Goal: Task Accomplishment & Management: Use online tool/utility

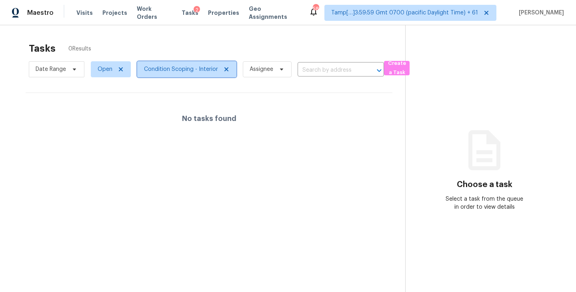
click at [226, 70] on icon at bounding box center [226, 69] width 6 height 6
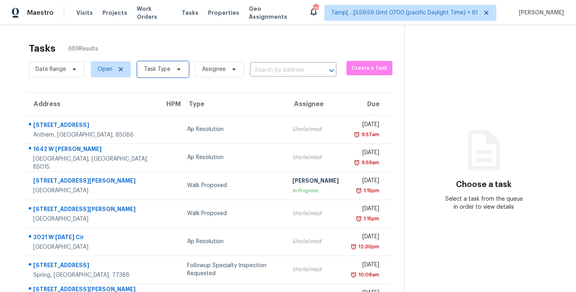
click at [173, 70] on span at bounding box center [177, 69] width 9 height 6
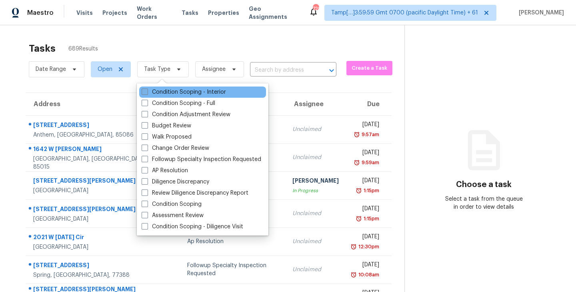
click at [144, 92] on span at bounding box center [145, 91] width 6 height 6
click at [144, 92] on input "Condition Scoping - Interior" at bounding box center [144, 90] width 5 height 5
checkbox input "true"
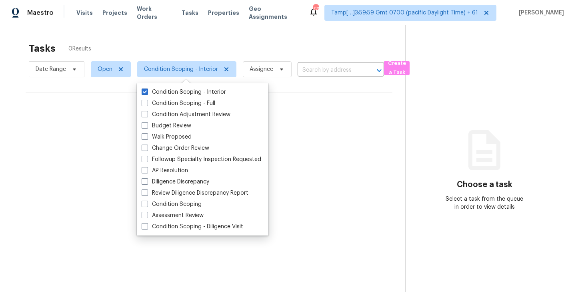
click at [208, 42] on div "Tasks 0 Results" at bounding box center [217, 48] width 377 height 21
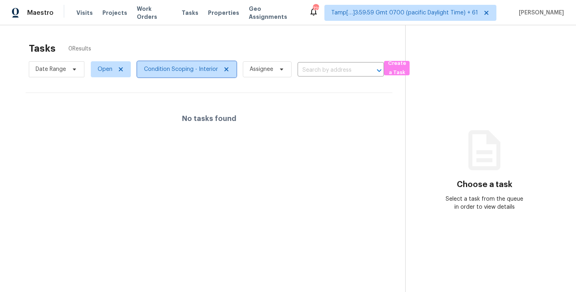
click at [224, 67] on icon at bounding box center [226, 69] width 6 height 6
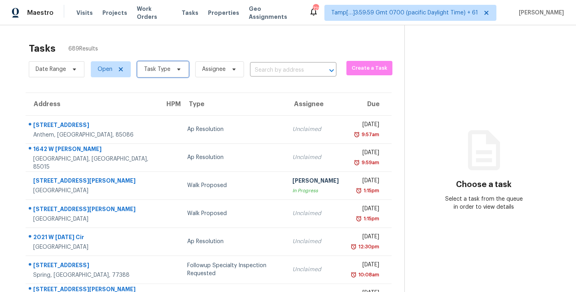
click at [182, 64] on span "Task Type" at bounding box center [163, 69] width 52 height 16
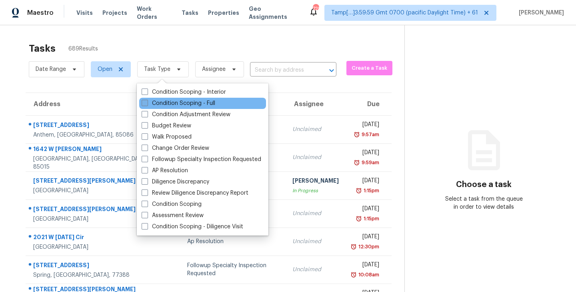
click at [143, 105] on span at bounding box center [145, 103] width 6 height 6
click at [143, 104] on input "Condition Scoping - Full" at bounding box center [144, 101] width 5 height 5
checkbox input "true"
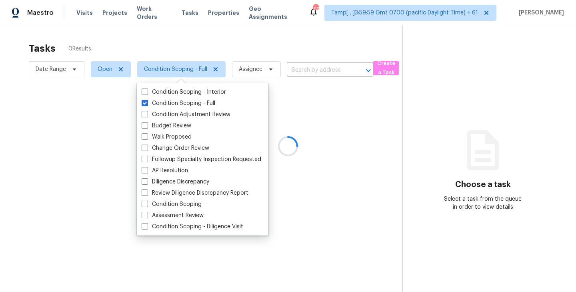
click at [202, 42] on div at bounding box center [288, 146] width 576 height 292
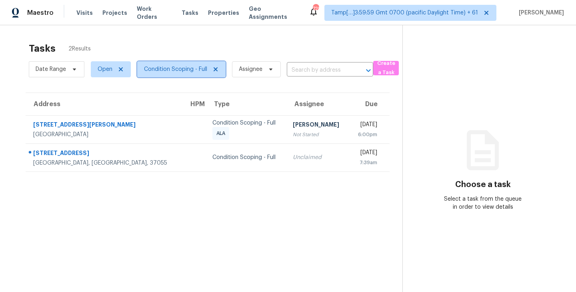
click at [218, 69] on icon at bounding box center [215, 69] width 6 height 6
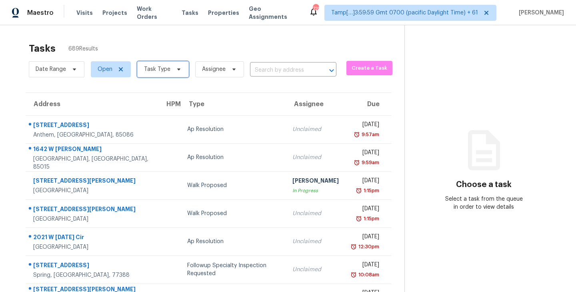
click at [177, 67] on icon at bounding box center [179, 69] width 6 height 6
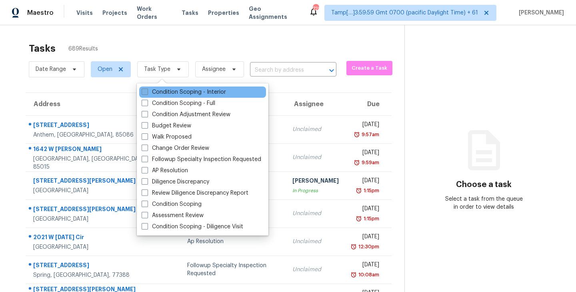
click at [146, 94] on span at bounding box center [145, 91] width 6 height 6
click at [146, 93] on input "Condition Scoping - Interior" at bounding box center [144, 90] width 5 height 5
checkbox input "true"
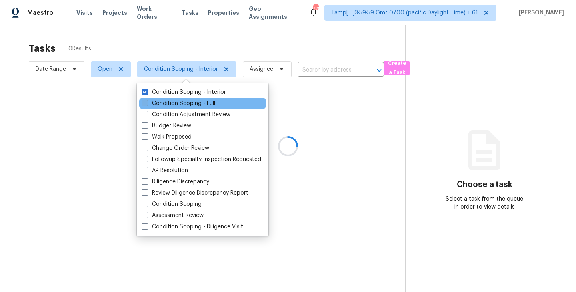
click at [144, 104] on span at bounding box center [145, 103] width 6 height 6
click at [144, 104] on input "Condition Scoping - Full" at bounding box center [144, 101] width 5 height 5
checkbox input "true"
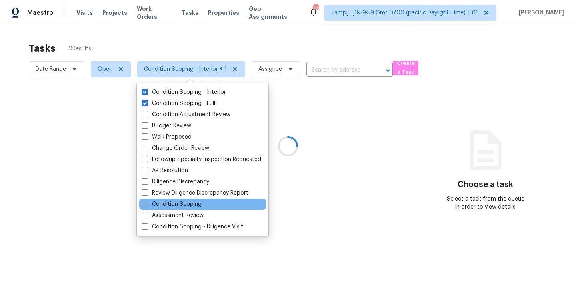
click at [146, 202] on span at bounding box center [145, 203] width 6 height 6
click at [146, 202] on input "Condition Scoping" at bounding box center [144, 202] width 5 height 5
checkbox input "true"
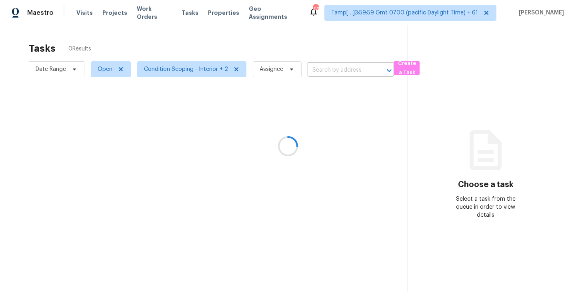
click at [232, 48] on div at bounding box center [288, 146] width 576 height 292
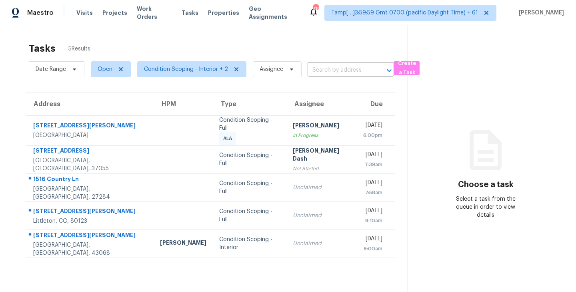
click at [317, 45] on div "Tasks 5 Results" at bounding box center [218, 48] width 379 height 21
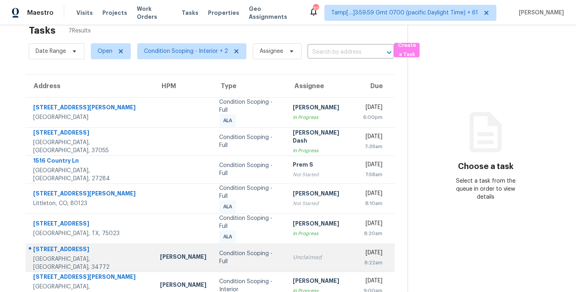
scroll to position [26, 0]
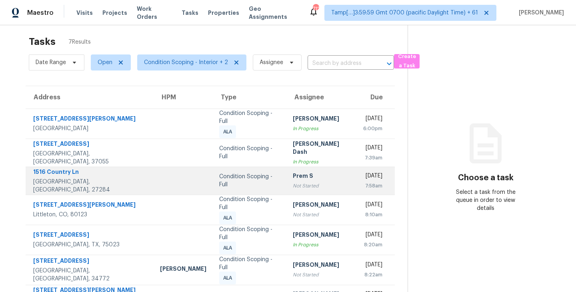
scroll to position [4, 0]
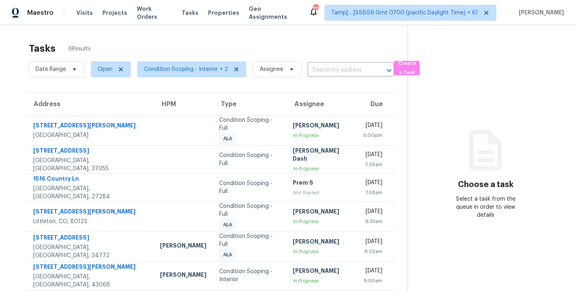
click at [290, 42] on div "Tasks 6 Results" at bounding box center [218, 48] width 379 height 21
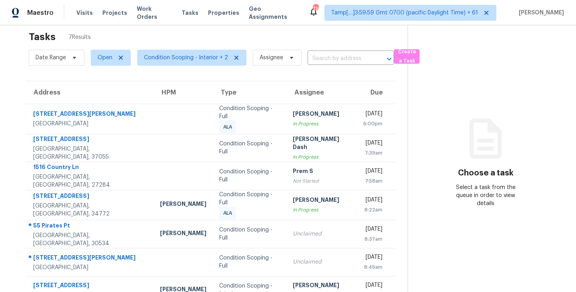
scroll to position [26, 0]
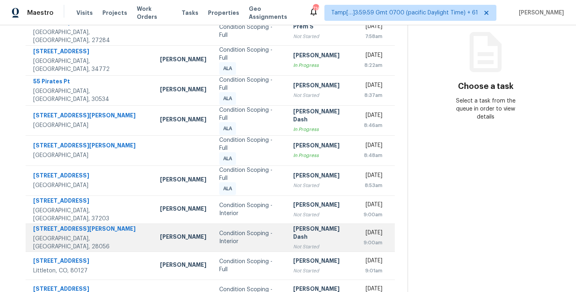
scroll to position [125, 0]
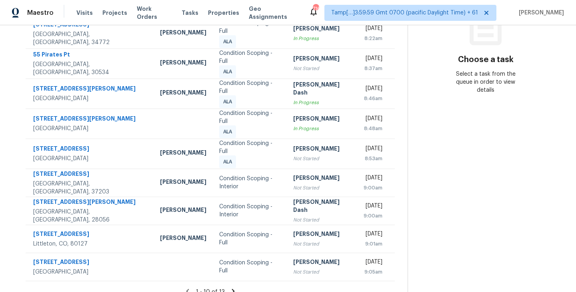
click at [232, 288] on icon at bounding box center [233, 290] width 3 height 4
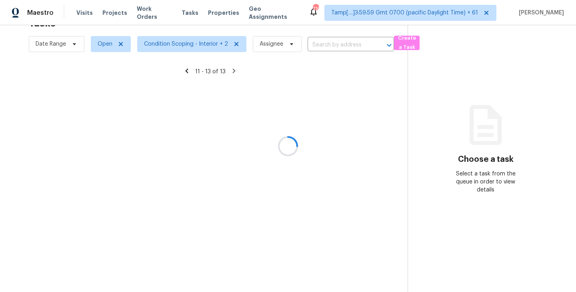
scroll to position [25, 0]
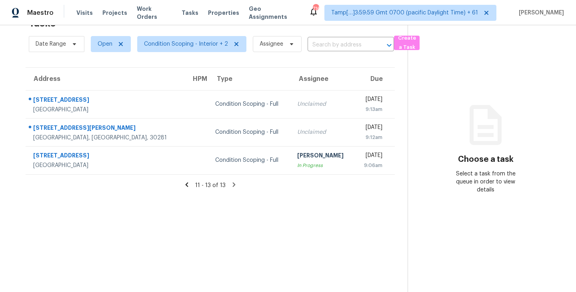
click at [185, 184] on icon at bounding box center [186, 184] width 7 height 7
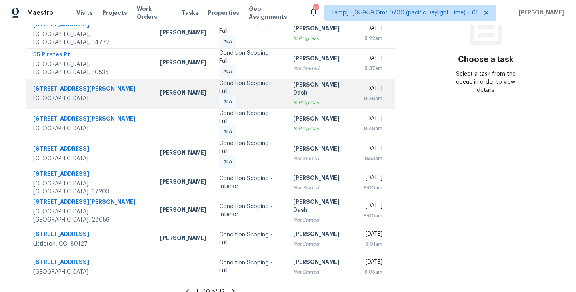
scroll to position [0, 0]
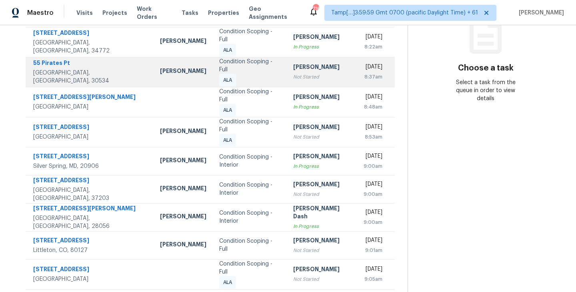
scroll to position [125, 0]
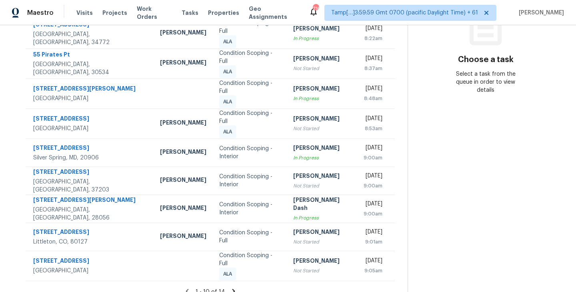
click at [232, 288] on icon at bounding box center [233, 290] width 3 height 4
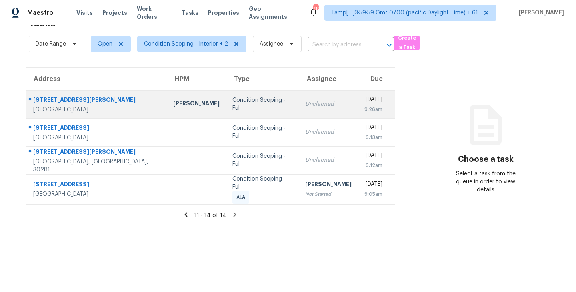
scroll to position [0, 0]
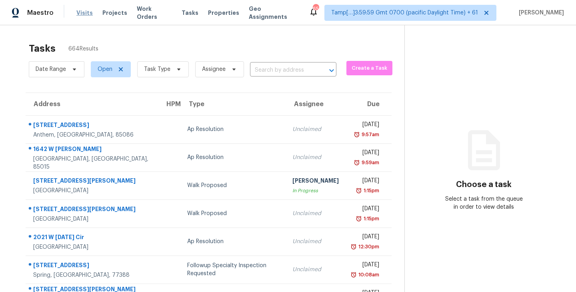
click at [80, 12] on span "Visits" at bounding box center [84, 13] width 16 height 8
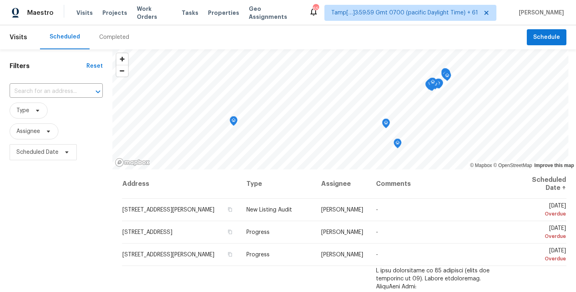
click at [116, 39] on div "Completed" at bounding box center [114, 37] width 30 height 8
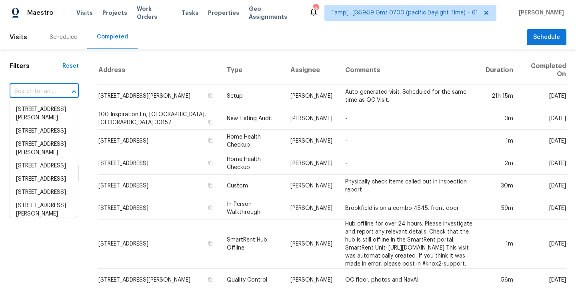
click at [49, 94] on input "text" at bounding box center [33, 91] width 47 height 12
paste input "6939 Highland Dr, Solon, OH 44139"
type input "6939 Highland Dr, Solon, OH 44139"
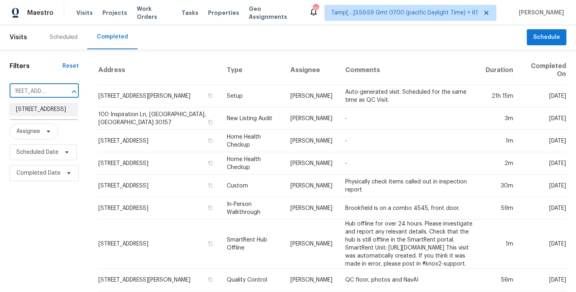
click at [47, 116] on li "6939 Highland Dr, Solon, OH 44139" at bounding box center [44, 109] width 68 height 13
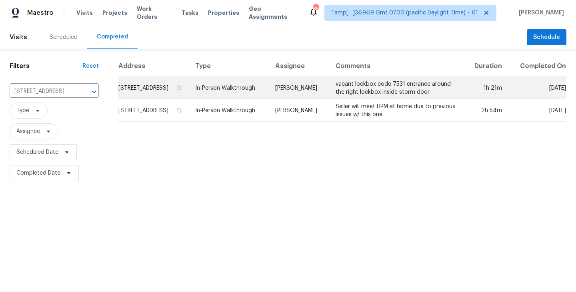
click at [186, 94] on td "6939 Highland Dr, Solon, OH 44139" at bounding box center [153, 88] width 70 height 22
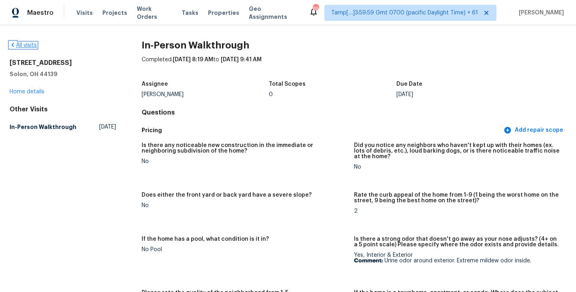
click at [30, 44] on link "All visits" at bounding box center [23, 45] width 27 height 6
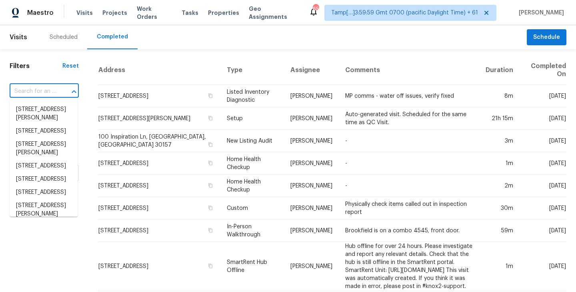
click at [46, 93] on input "text" at bounding box center [33, 91] width 47 height 12
paste input "2042 W Aster Dr, Phoenix, AZ 85029"
type input "2042 W Aster Dr, Phoenix, AZ 85029"
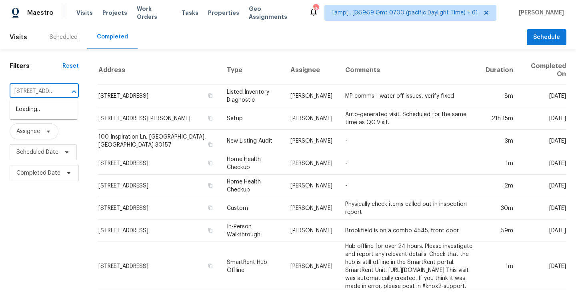
scroll to position [0, 54]
click at [45, 109] on li "2042 W Aster Dr, Phoenix, AZ 85029" at bounding box center [44, 109] width 68 height 13
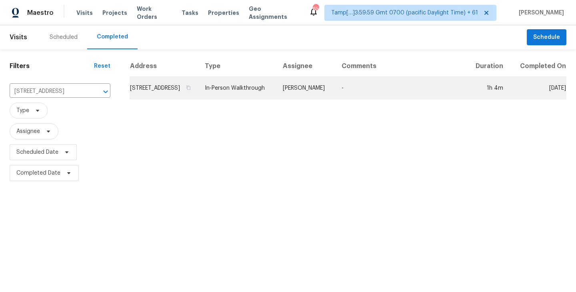
click at [169, 90] on td "2042 W Aster Dr, Phoenix, AZ 85029" at bounding box center [164, 88] width 69 height 22
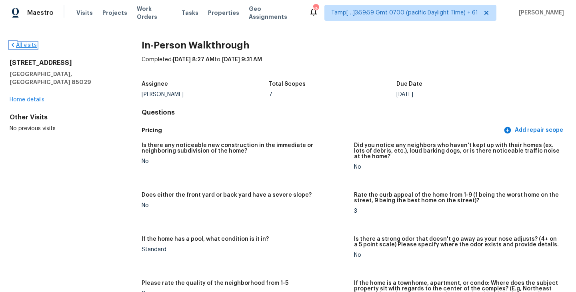
click at [22, 46] on link "All visits" at bounding box center [23, 45] width 27 height 6
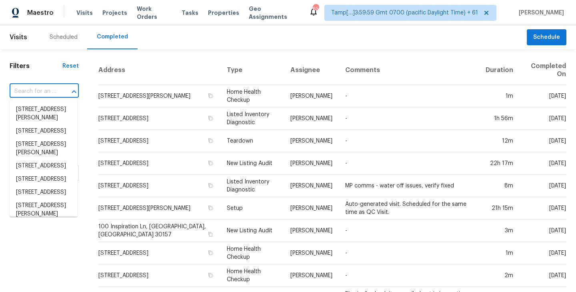
click at [34, 88] on input "text" at bounding box center [33, 91] width 47 height 12
paste input "614 Brookfield Dr, Garland, TX 75040"
type input "614 Brookfield Dr, Garland, TX 75040"
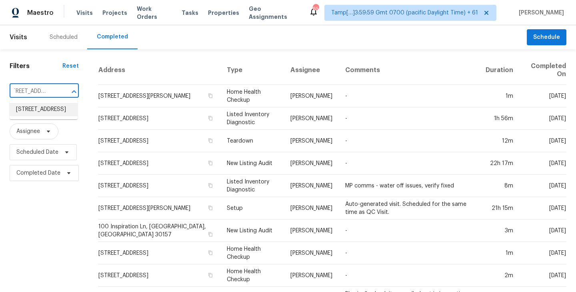
click at [38, 114] on li "614 Brookfield Dr, Garland, TX 75040" at bounding box center [44, 109] width 68 height 13
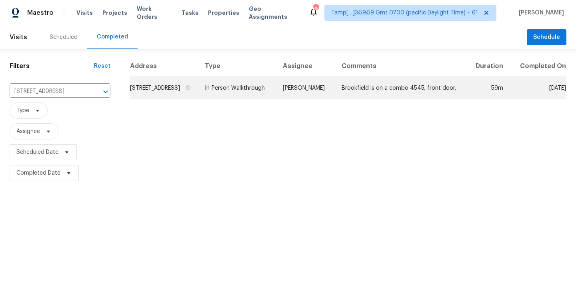
click at [191, 96] on td "614 Brookfield Dr, Garland, TX 75040" at bounding box center [164, 88] width 69 height 22
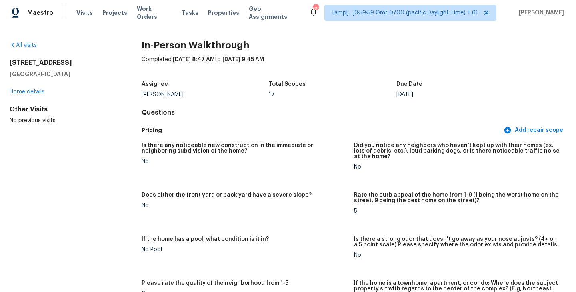
drag, startPoint x: 11, startPoint y: 62, endPoint x: 81, endPoint y: 64, distance: 70.4
click at [81, 64] on h2 "[STREET_ADDRESS]" at bounding box center [63, 63] width 106 height 8
copy h2 "[STREET_ADDRESS]"
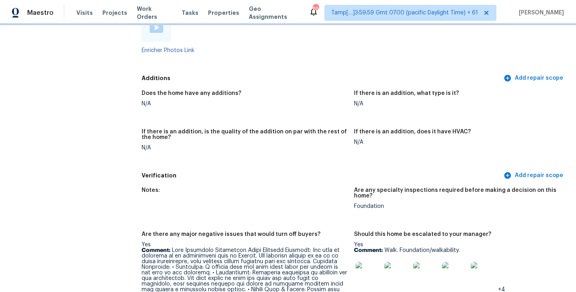
scroll to position [1719, 0]
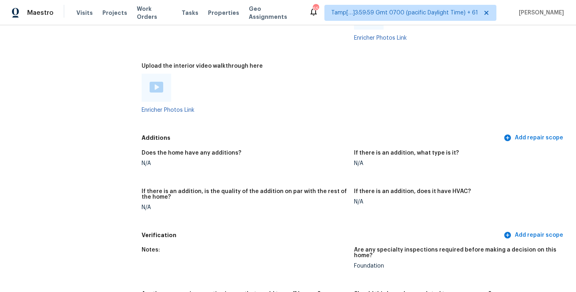
click at [156, 82] on img at bounding box center [157, 87] width 14 height 11
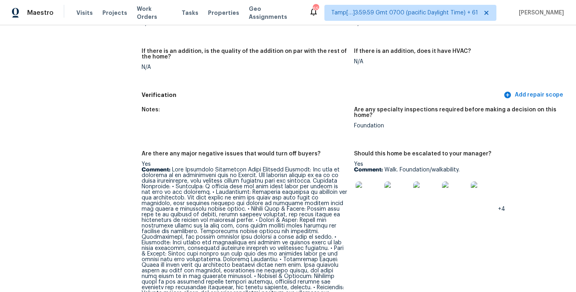
scroll to position [2194, 0]
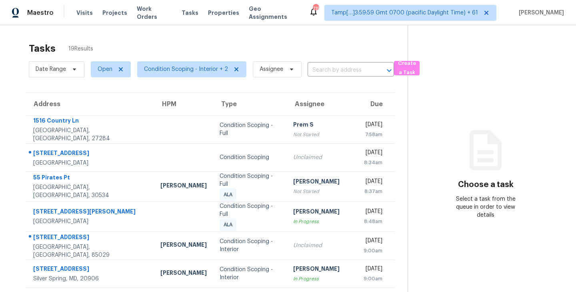
scroll to position [125, 0]
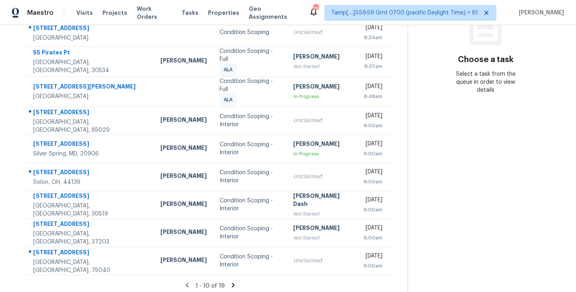
click at [232, 282] on icon at bounding box center [233, 284] width 3 height 4
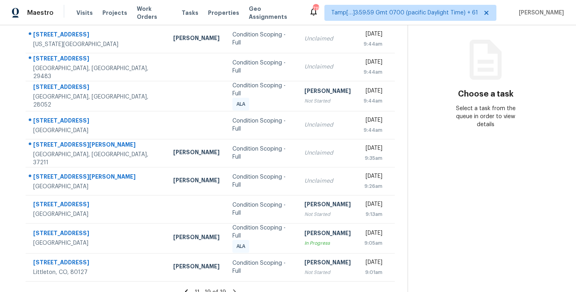
scroll to position [97, 0]
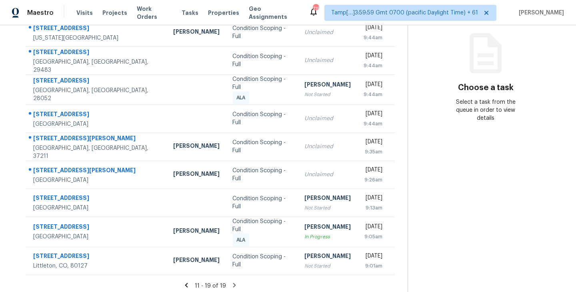
click at [188, 281] on icon at bounding box center [186, 284] width 7 height 7
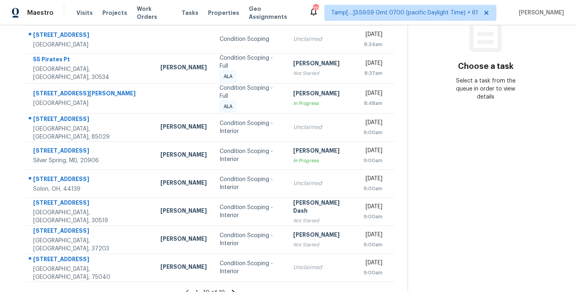
scroll to position [125, 0]
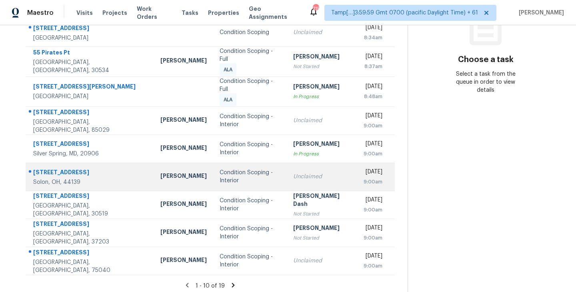
click at [220, 172] on div "Condition Scoping - Interior" at bounding box center [250, 176] width 61 height 16
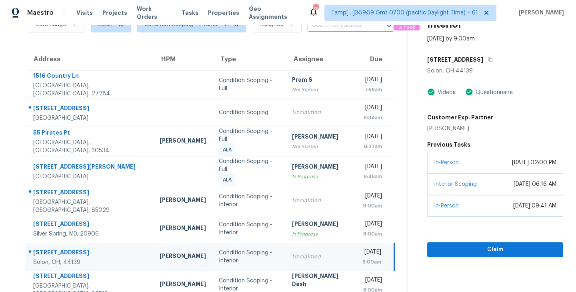
scroll to position [0, 0]
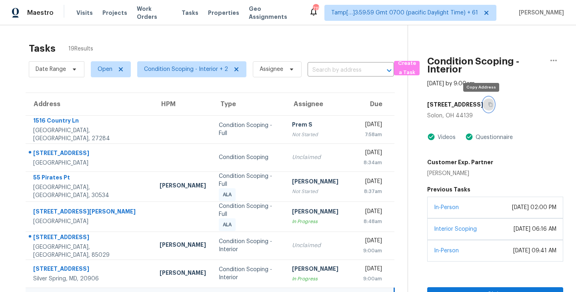
click at [488, 104] on icon "button" at bounding box center [490, 104] width 5 height 5
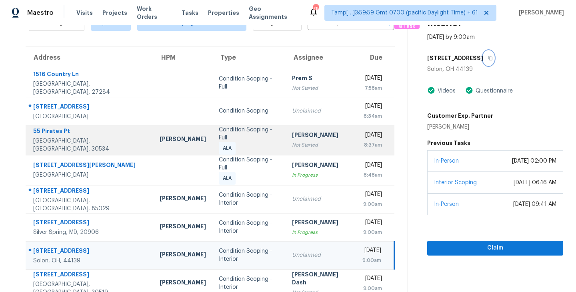
scroll to position [61, 0]
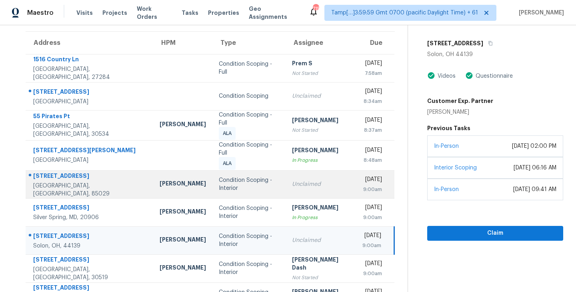
click at [226, 182] on div "Condition Scoping - Interior" at bounding box center [249, 184] width 60 height 16
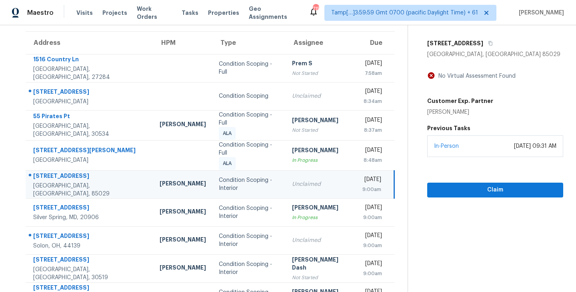
click at [482, 44] on div "2042 W Aster Dr" at bounding box center [495, 43] width 136 height 14
click at [489, 44] on icon "button" at bounding box center [491, 43] width 4 height 4
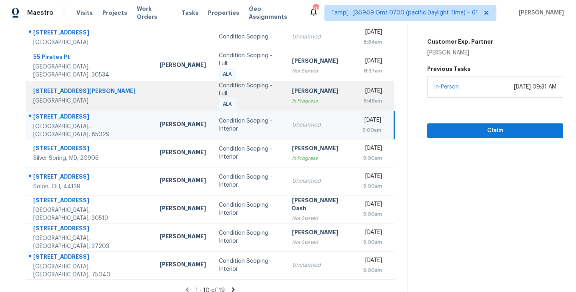
scroll to position [125, 0]
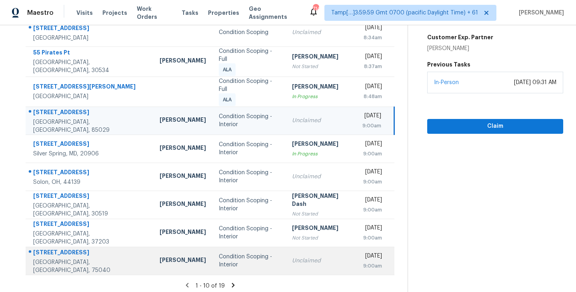
click at [219, 260] on div "Condition Scoping - Interior" at bounding box center [249, 260] width 60 height 16
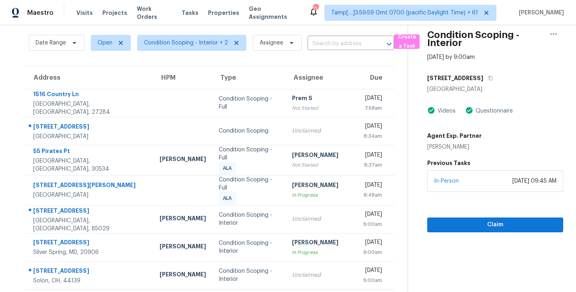
scroll to position [0, 0]
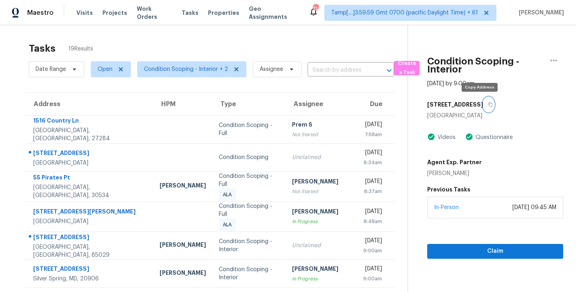
click at [488, 103] on icon "button" at bounding box center [490, 104] width 5 height 5
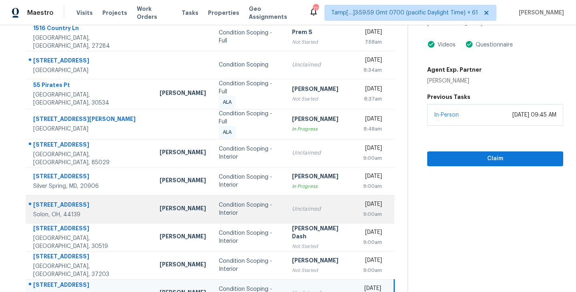
scroll to position [125, 0]
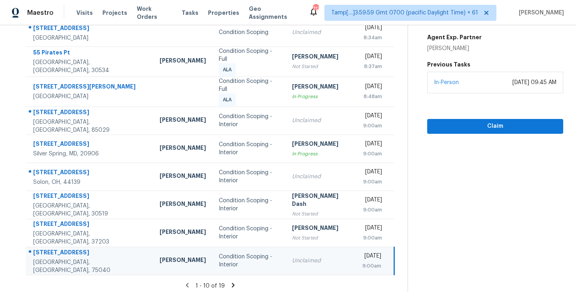
click at [223, 260] on div "Condition Scoping - Interior" at bounding box center [249, 260] width 60 height 16
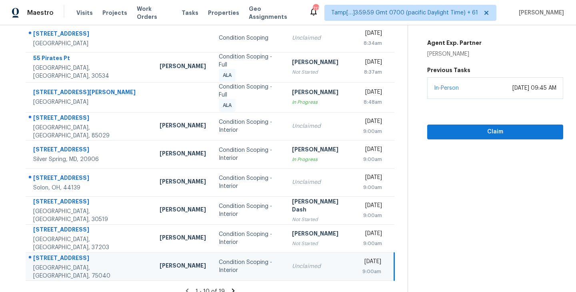
scroll to position [121, 0]
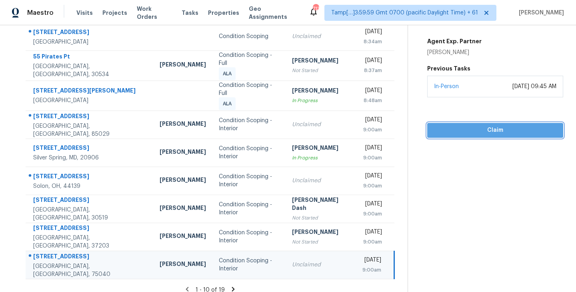
click at [493, 130] on span "Claim" at bounding box center [495, 130] width 123 height 10
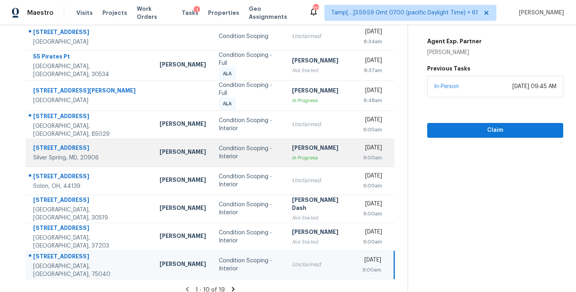
scroll to position [0, 0]
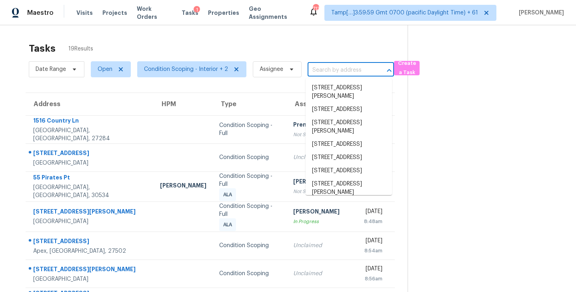
click at [330, 70] on input "text" at bounding box center [340, 70] width 64 height 12
paste input "[STREET_ADDRESS]"
type input "[STREET_ADDRESS]"
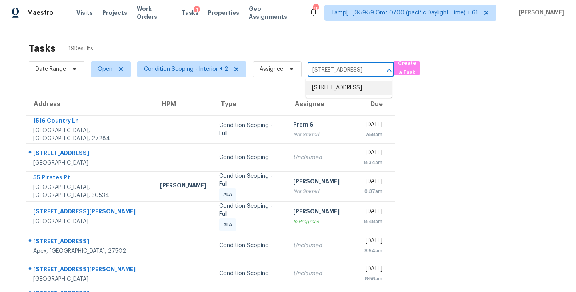
click at [334, 92] on li "614 Brookfield Dr, Garland, TX 75040" at bounding box center [349, 87] width 86 height 13
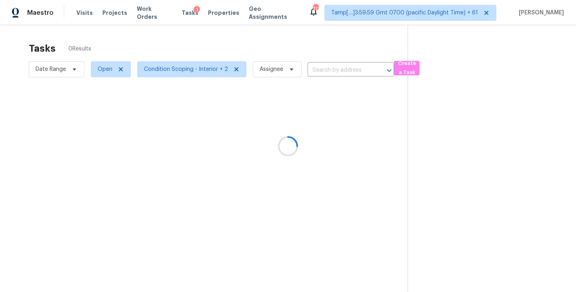
type input "614 Brookfield Dr, Garland, TX 75040"
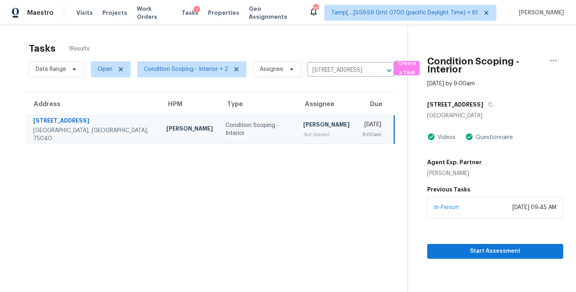
click at [303, 136] on div "Not Started" at bounding box center [326, 134] width 46 height 8
click at [478, 250] on span "Start Assessment" at bounding box center [495, 251] width 123 height 10
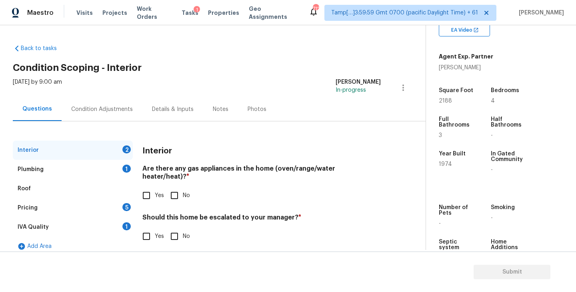
scroll to position [171, 0]
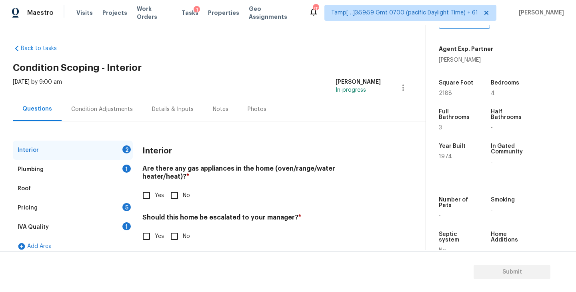
click at [445, 158] on span "1974" at bounding box center [445, 157] width 13 height 6
copy span "1974"
click at [152, 187] on input "Yes" at bounding box center [146, 195] width 17 height 17
checkbox input "true"
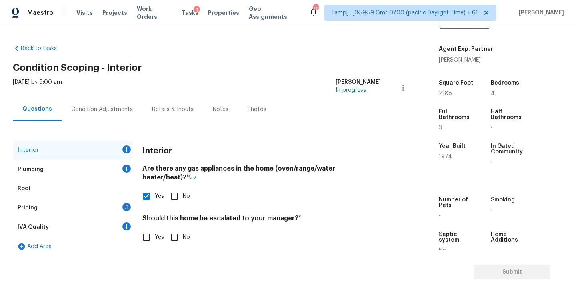
click at [79, 172] on div "Plumbing 1" at bounding box center [73, 169] width 120 height 19
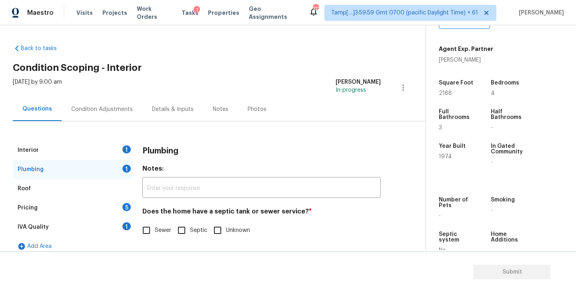
click at [148, 235] on input "Sewer" at bounding box center [146, 230] width 17 height 17
checkbox input "true"
click at [92, 229] on div "IVA Quality 1" at bounding box center [73, 226] width 120 height 19
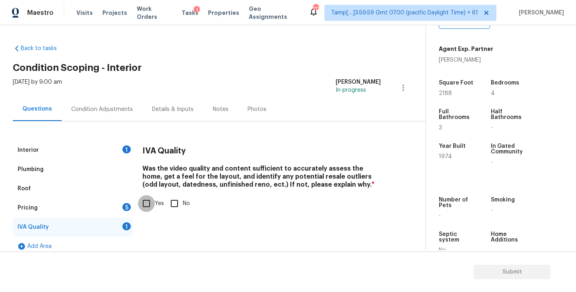
click at [146, 203] on input "Yes" at bounding box center [146, 203] width 17 height 17
checkbox input "true"
click at [80, 204] on div "Pricing 5" at bounding box center [73, 207] width 120 height 19
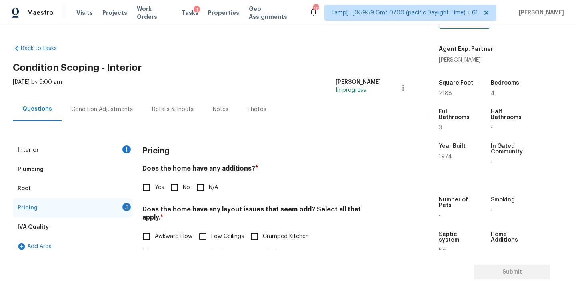
scroll to position [26, 0]
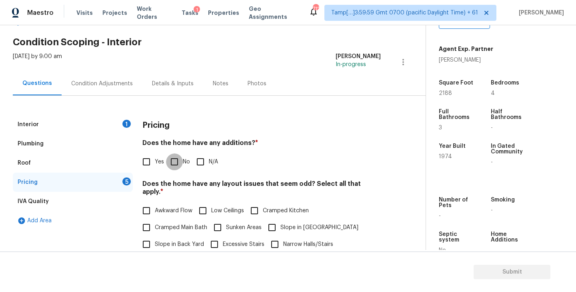
click at [174, 161] on input "No" at bounding box center [174, 161] width 17 height 17
checkbox input "true"
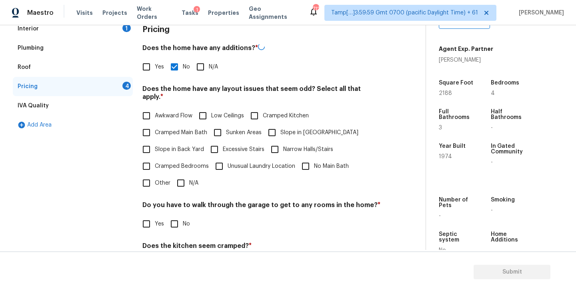
scroll to position [135, 0]
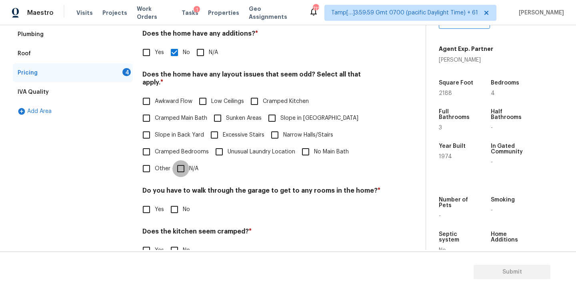
click at [180, 163] on input "N/A" at bounding box center [180, 168] width 17 height 17
checkbox input "true"
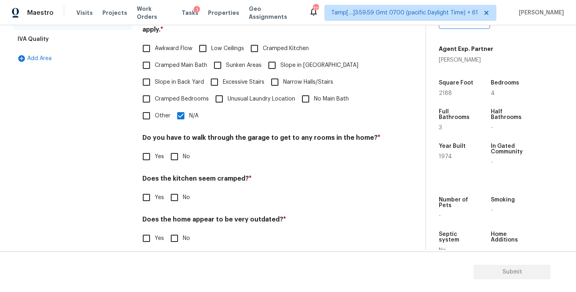
scroll to position [188, 0]
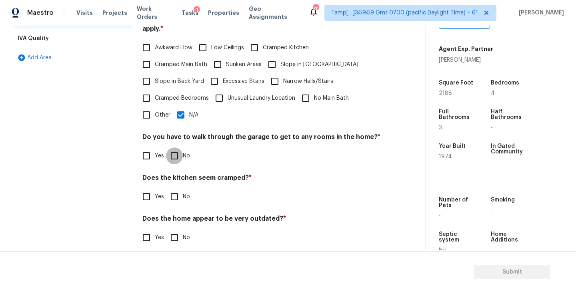
click at [175, 150] on input "No" at bounding box center [174, 155] width 17 height 17
checkbox input "true"
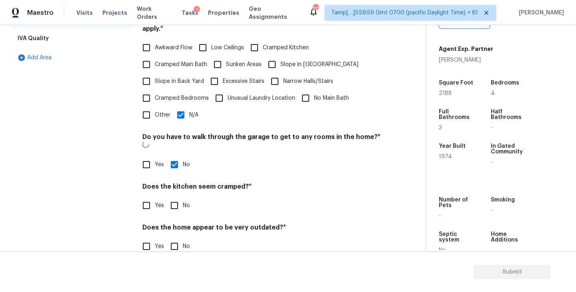
click at [176, 197] on input "No" at bounding box center [174, 205] width 17 height 17
checkbox input "true"
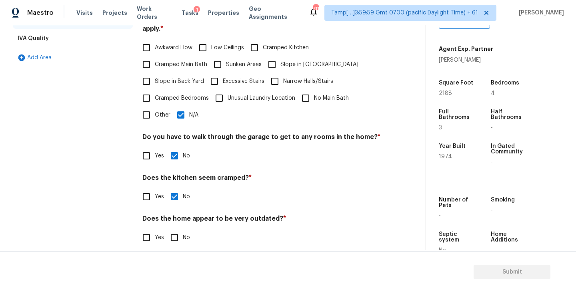
click at [176, 232] on input "No" at bounding box center [174, 237] width 17 height 17
checkbox input "true"
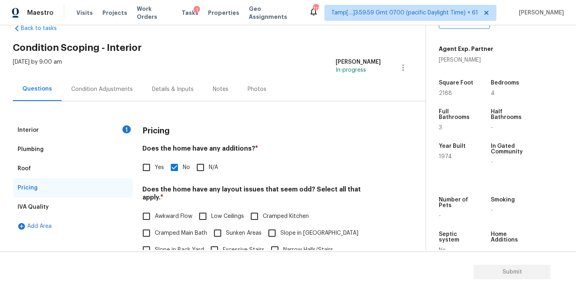
scroll to position [0, 0]
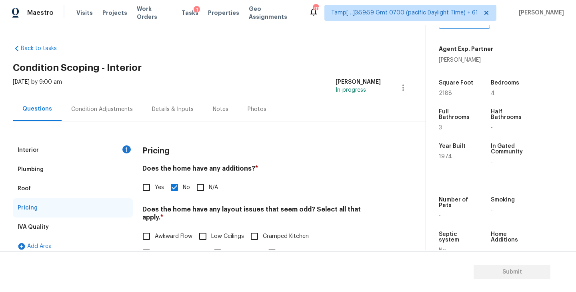
click at [67, 153] on div "Interior 1" at bounding box center [73, 149] width 120 height 19
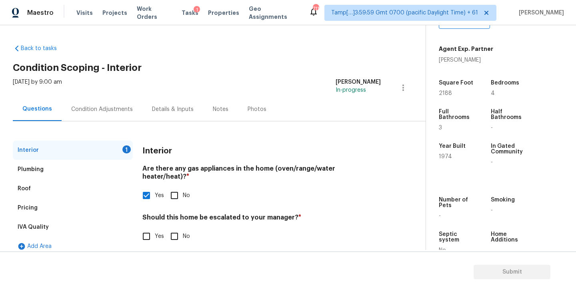
scroll to position [8, 0]
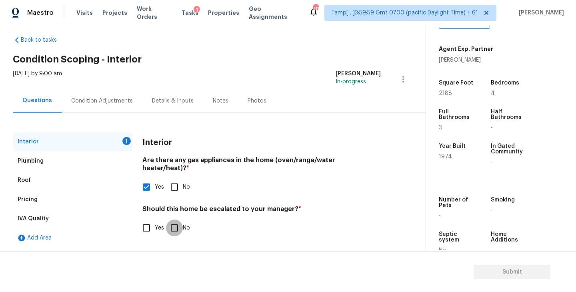
click at [179, 219] on input "No" at bounding box center [174, 227] width 17 height 17
checkbox input "true"
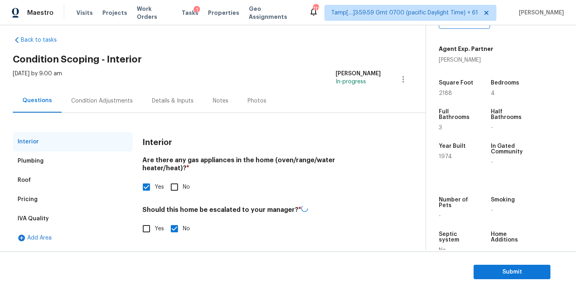
click at [94, 104] on div "Condition Adjustments" at bounding box center [102, 101] width 62 height 8
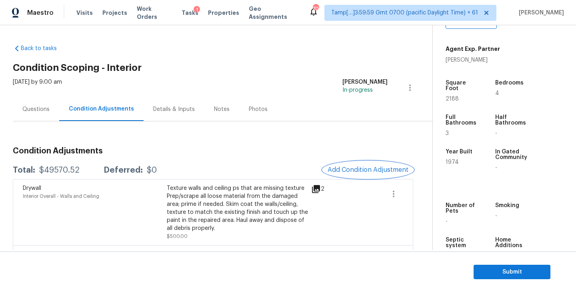
click at [366, 168] on span "Add Condition Adjustment" at bounding box center [368, 169] width 81 height 7
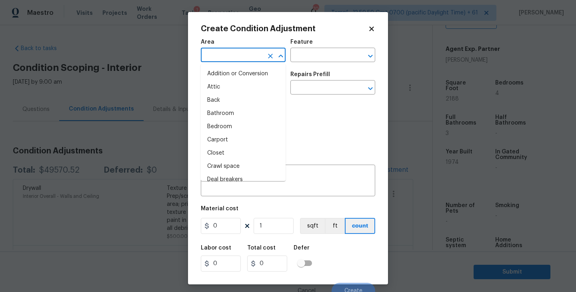
click at [245, 56] on input "text" at bounding box center [232, 56] width 62 height 12
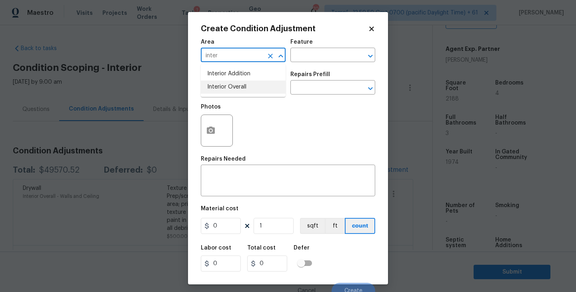
click at [244, 84] on li "Interior Overall" at bounding box center [243, 86] width 85 height 13
type input "Interior Overall"
click at [322, 51] on input "text" at bounding box center [321, 56] width 62 height 12
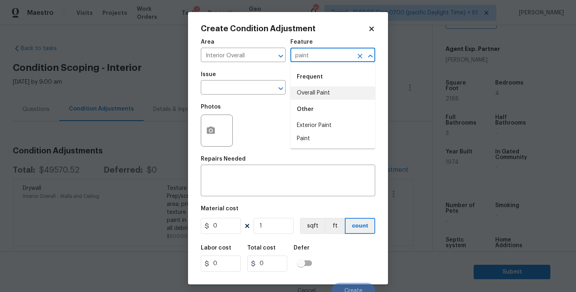
click at [334, 95] on li "Overall Paint" at bounding box center [332, 92] width 85 height 13
type input "Overall Paint"
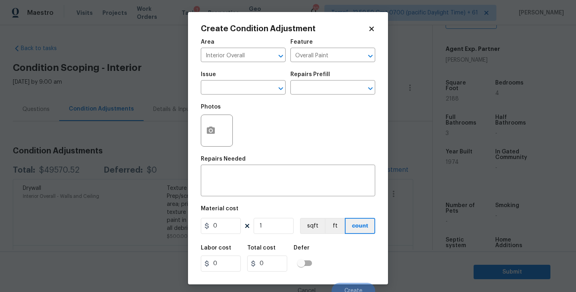
click at [221, 80] on div "Issue" at bounding box center [243, 77] width 85 height 10
click at [219, 96] on span "Issue ​" at bounding box center [243, 83] width 85 height 32
click at [234, 90] on input "text" at bounding box center [232, 88] width 62 height 12
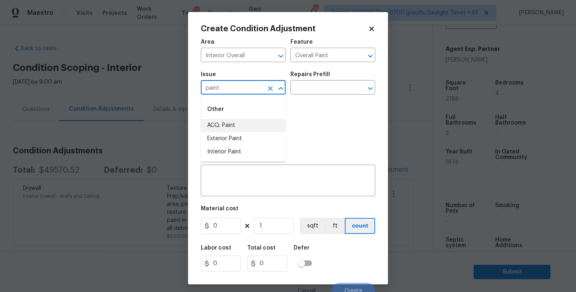
click at [222, 126] on li "ACQ: Paint" at bounding box center [243, 125] width 85 height 13
click at [370, 86] on icon "Open" at bounding box center [371, 89] width 10 height 10
type input "ACQ: Paint"
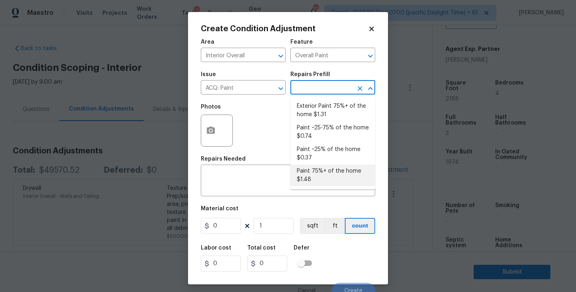
click at [322, 176] on li "Paint 75%+ of the home $1.48" at bounding box center [332, 175] width 85 height 22
type input "Acquisition"
type textarea "Acquisition Scope: 75%+ of the home will likely require interior paint"
type input "1.48"
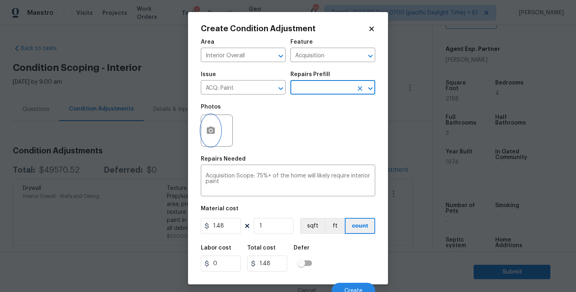
click at [214, 129] on icon "button" at bounding box center [211, 129] width 8 height 7
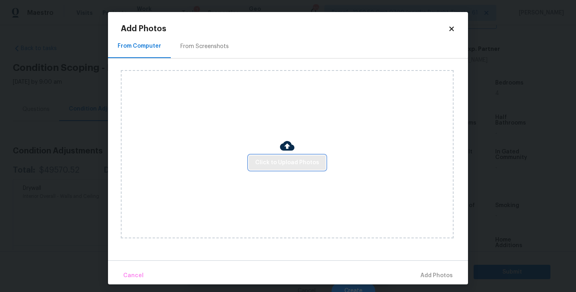
click at [299, 166] on span "Click to Upload Photos" at bounding box center [287, 163] width 64 height 10
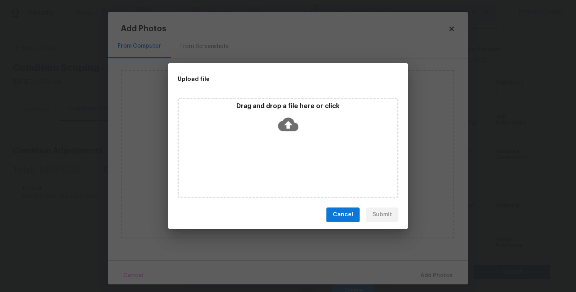
click at [293, 124] on icon at bounding box center [288, 124] width 20 height 14
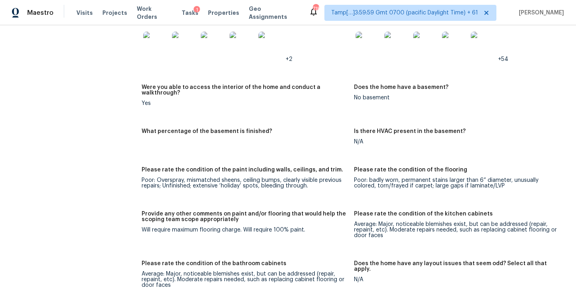
scroll to position [1909, 0]
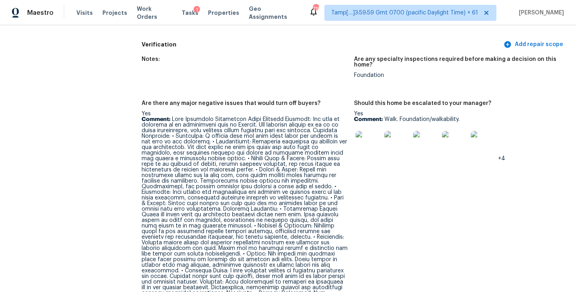
click at [356, 70] on figure "Are any specialty inspections required before making a decision on this home? F…" at bounding box center [460, 73] width 212 height 34
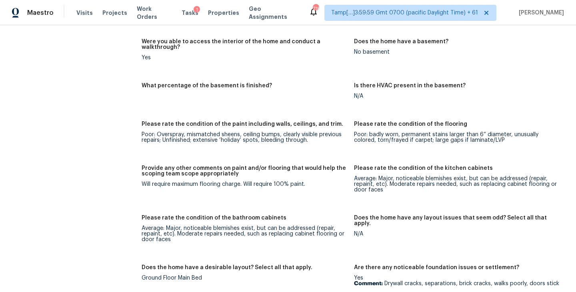
scroll to position [1226, 0]
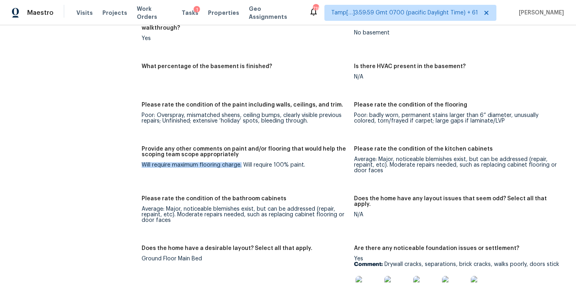
drag, startPoint x: 242, startPoint y: 155, endPoint x: 143, endPoint y: 153, distance: 99.2
click at [143, 162] on div "Will require maximum flooring charge. Will require 100% paint." at bounding box center [245, 165] width 206 height 6
click at [285, 159] on figure "Provide any other comments on paint and/or flooring that would help the scoping…" at bounding box center [248, 166] width 212 height 40
drag, startPoint x: 244, startPoint y: 152, endPoint x: 337, endPoint y: 152, distance: 93.2
click at [337, 162] on div "Will require maximum flooring charge. Will require 100% paint." at bounding box center [245, 165] width 206 height 6
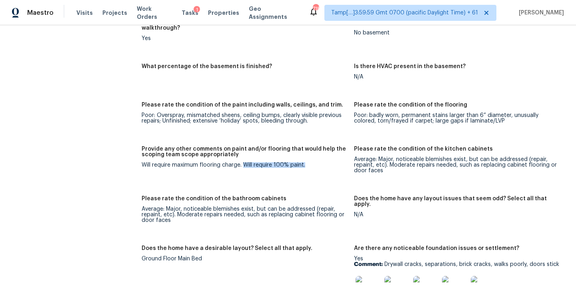
click at [337, 162] on div "Will require maximum flooring charge. Will require 100% paint." at bounding box center [245, 165] width 206 height 6
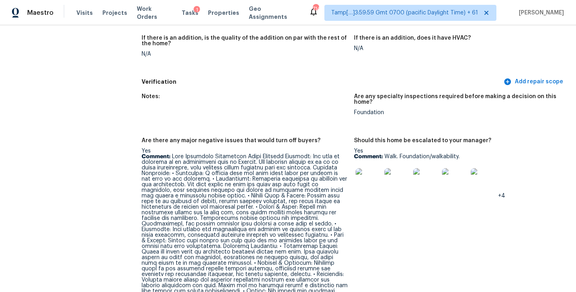
scroll to position [1873, 0]
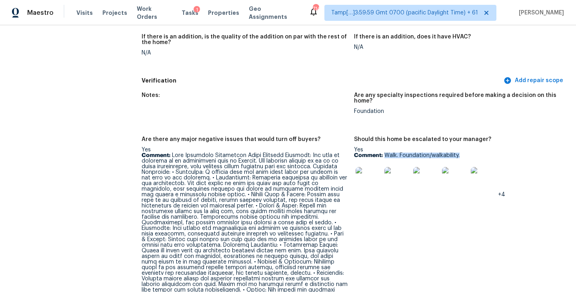
drag, startPoint x: 385, startPoint y: 143, endPoint x: 469, endPoint y: 144, distance: 84.0
click at [469, 152] on p "Comment: Walk. Foundation/walkability." at bounding box center [457, 155] width 206 height 6
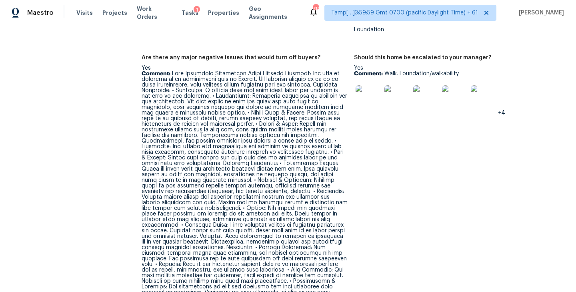
scroll to position [1948, 0]
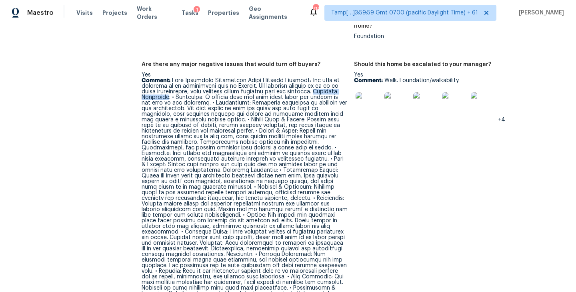
drag, startPoint x: 325, startPoint y: 80, endPoint x: 168, endPoint y: 85, distance: 157.7
click at [168, 85] on p "Comment:" at bounding box center [245, 209] width 206 height 263
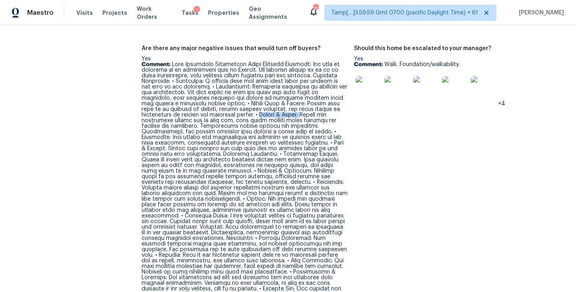
drag, startPoint x: 230, startPoint y: 103, endPoint x: 270, endPoint y: 103, distance: 39.6
click at [270, 103] on p "Comment:" at bounding box center [245, 193] width 206 height 263
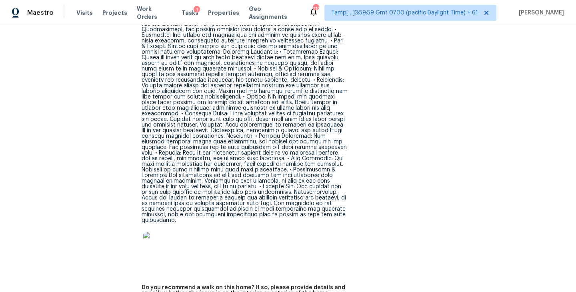
scroll to position [2067, 0]
drag, startPoint x: 178, startPoint y: 96, endPoint x: 214, endPoint y: 96, distance: 36.0
click at [214, 96] on p "Comment:" at bounding box center [245, 90] width 206 height 263
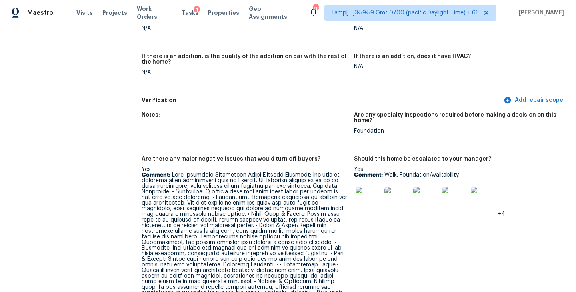
scroll to position [1852, 0]
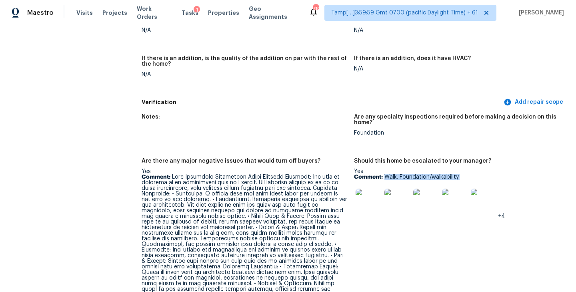
drag, startPoint x: 384, startPoint y: 166, endPoint x: 475, endPoint y: 168, distance: 91.6
click at [475, 174] on p "Comment: Walk. Foundation/walkability." at bounding box center [457, 177] width 206 height 6
click at [433, 174] on p "Comment: Walk. Foundation/walkability." at bounding box center [457, 177] width 206 height 6
drag, startPoint x: 385, startPoint y: 166, endPoint x: 507, endPoint y: 166, distance: 122.4
click at [507, 174] on p "Comment: Walk. Foundation/walkability." at bounding box center [457, 177] width 206 height 6
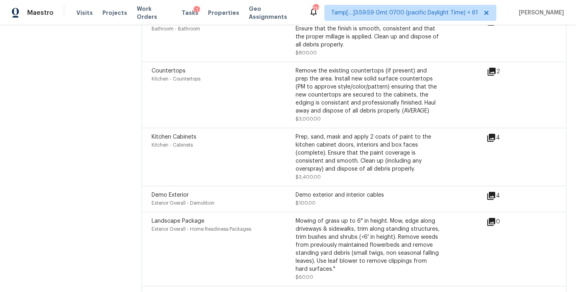
scroll to position [3154, 0]
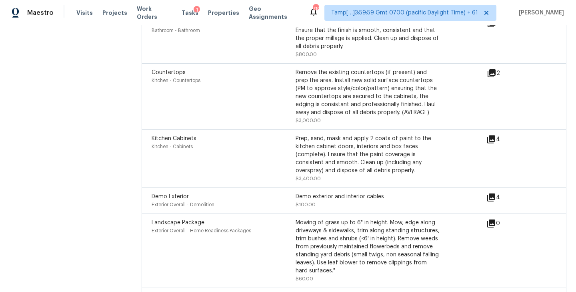
click at [493, 193] on icon at bounding box center [491, 197] width 8 height 8
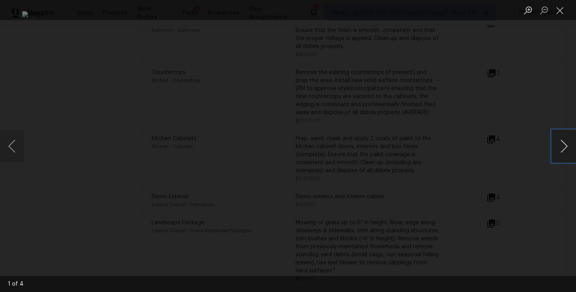
click at [564, 144] on button "Next image" at bounding box center [564, 146] width 24 height 32
click at [558, 8] on button "Close lightbox" at bounding box center [560, 10] width 16 height 14
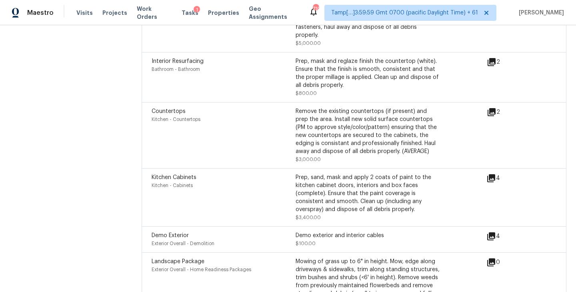
scroll to position [3115, 0]
click at [496, 174] on icon at bounding box center [492, 179] width 10 height 10
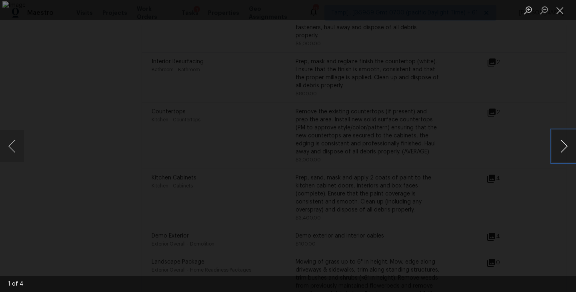
click at [566, 144] on button "Next image" at bounding box center [564, 146] width 24 height 32
click at [562, 12] on button "Close lightbox" at bounding box center [560, 10] width 16 height 14
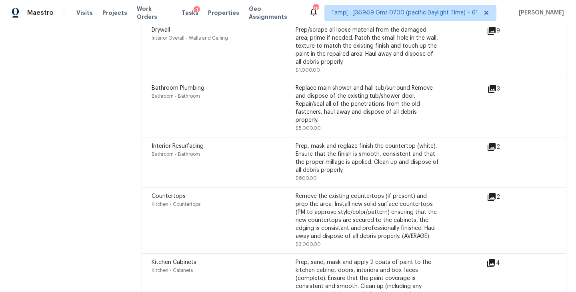
scroll to position [3029, 0]
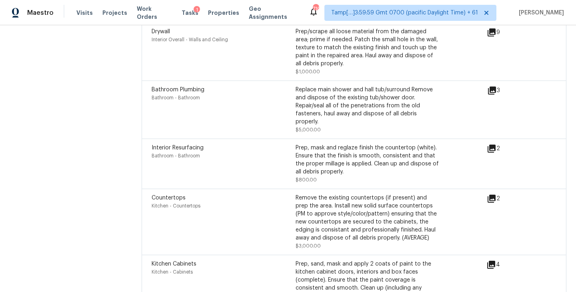
click at [498, 144] on div "2" at bounding box center [506, 149] width 39 height 10
click at [496, 144] on icon at bounding box center [492, 149] width 10 height 10
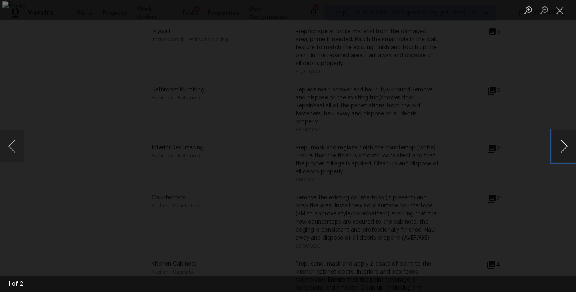
click at [568, 144] on button "Next image" at bounding box center [564, 146] width 24 height 32
click at [563, 12] on button "Close lightbox" at bounding box center [560, 10] width 16 height 14
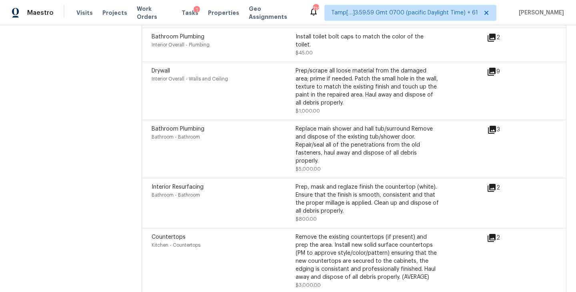
scroll to position [2987, 0]
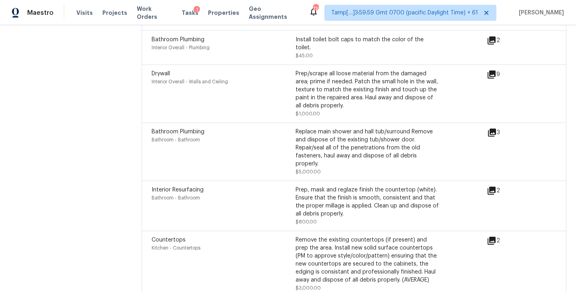
click at [493, 128] on icon at bounding box center [492, 132] width 8 height 8
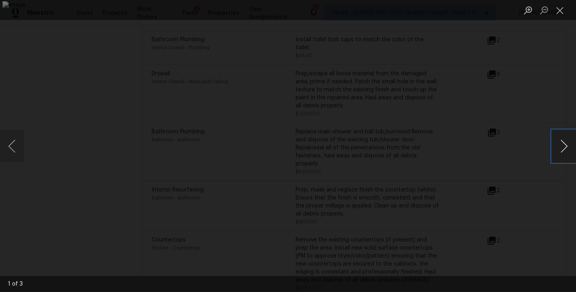
click at [568, 143] on button "Next image" at bounding box center [564, 146] width 24 height 32
click at [559, 10] on button "Close lightbox" at bounding box center [560, 10] width 16 height 14
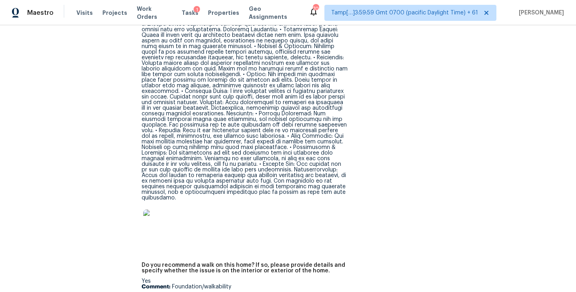
scroll to position [2083, 0]
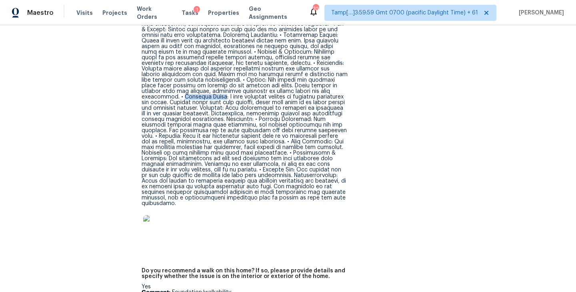
drag, startPoint x: 178, startPoint y: 80, endPoint x: 212, endPoint y: 79, distance: 33.6
click at [212, 79] on p "Comment:" at bounding box center [245, 74] width 206 height 263
click at [216, 89] on p "Comment:" at bounding box center [245, 74] width 206 height 263
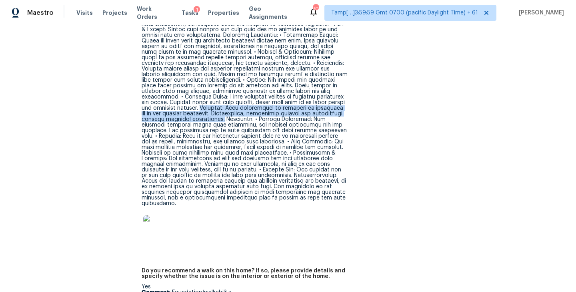
drag, startPoint x: 188, startPoint y: 90, endPoint x: 199, endPoint y: 102, distance: 16.4
click at [199, 102] on p "Comment:" at bounding box center [245, 74] width 206 height 263
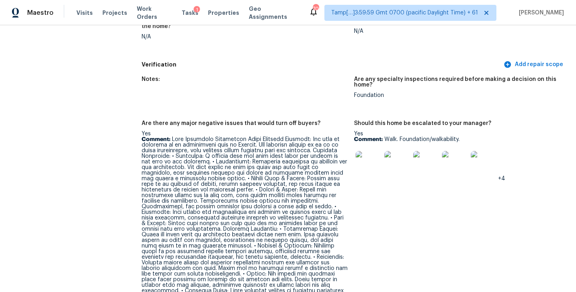
scroll to position [2027, 0]
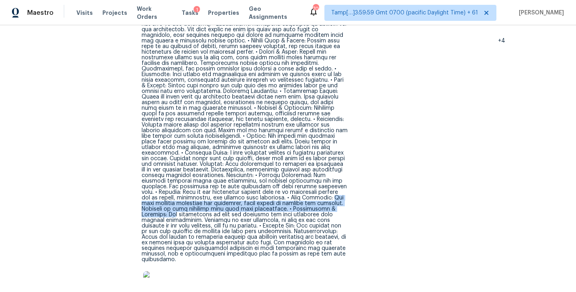
drag, startPoint x: 292, startPoint y: 179, endPoint x: 327, endPoint y: 190, distance: 36.1
click at [327, 190] on p "Comment:" at bounding box center [245, 130] width 206 height 263
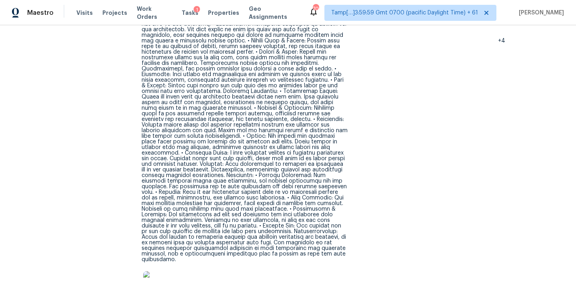
click at [366, 168] on figure "Should this home be escalated to your manager? Yes Comment: Walk. Foundation/wa…" at bounding box center [460, 148] width 212 height 331
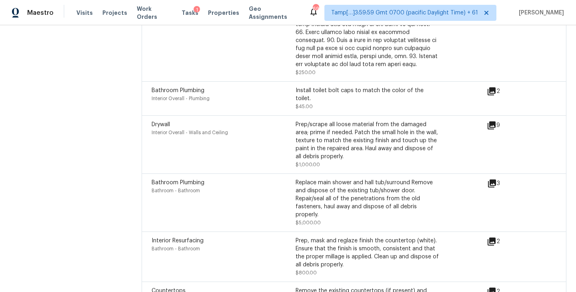
scroll to position [2938, 0]
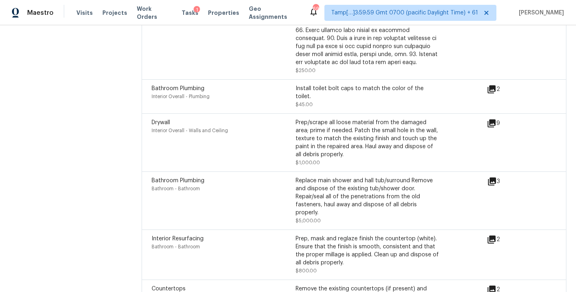
click at [493, 177] on icon at bounding box center [492, 181] width 8 height 8
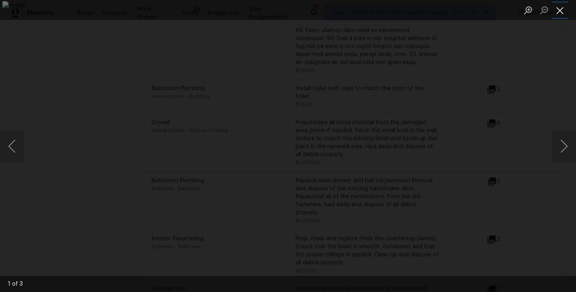
click at [560, 16] on button "Close lightbox" at bounding box center [560, 10] width 16 height 14
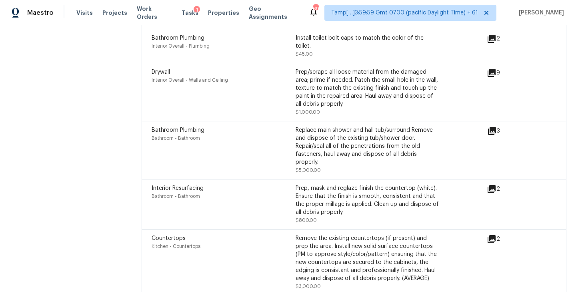
scroll to position [2999, 0]
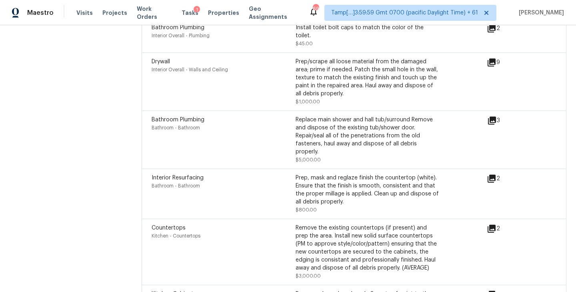
click at [490, 174] on icon at bounding box center [492, 178] width 8 height 8
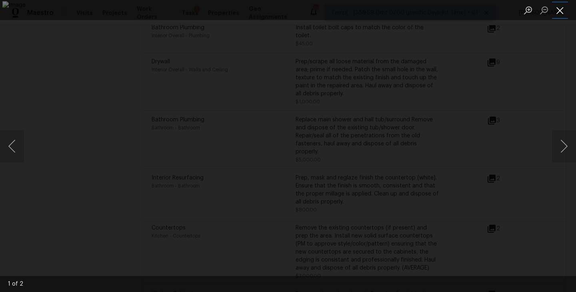
click at [562, 13] on button "Close lightbox" at bounding box center [560, 10] width 16 height 14
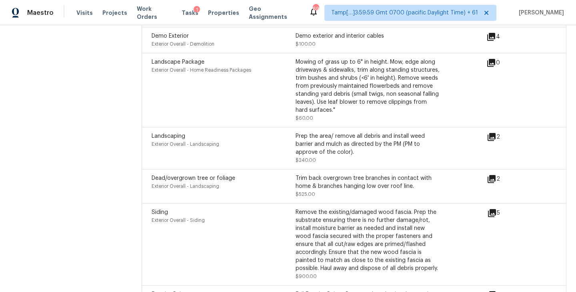
scroll to position [3315, 0]
click at [386, 174] on div "Trim back overgrown tree branches in contact with home & branches hanging low o…" at bounding box center [368, 182] width 144 height 16
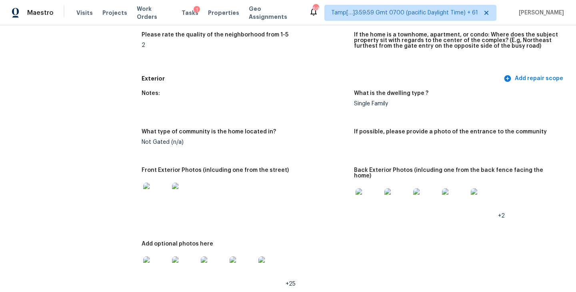
scroll to position [294, 0]
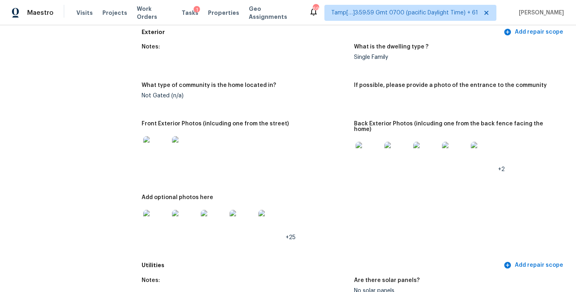
click at [163, 149] on img at bounding box center [156, 149] width 26 height 26
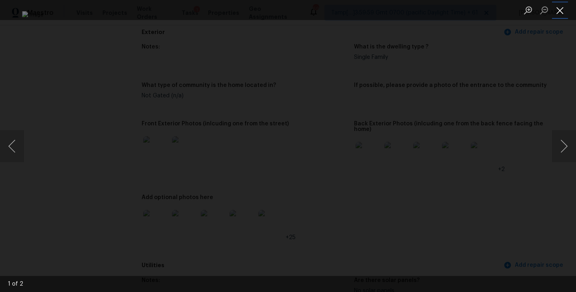
click at [566, 14] on button "Close lightbox" at bounding box center [560, 10] width 16 height 14
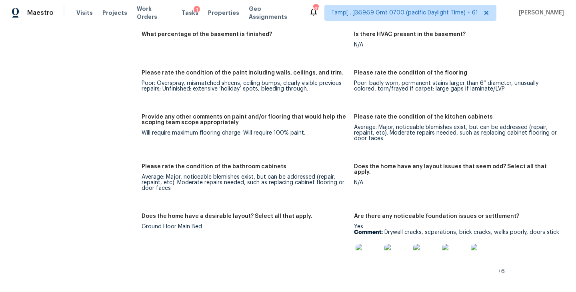
scroll to position [1257, 0]
click at [329, 118] on div "Provide any other comments on paint and/or flooring that would help the scoping…" at bounding box center [245, 122] width 206 height 16
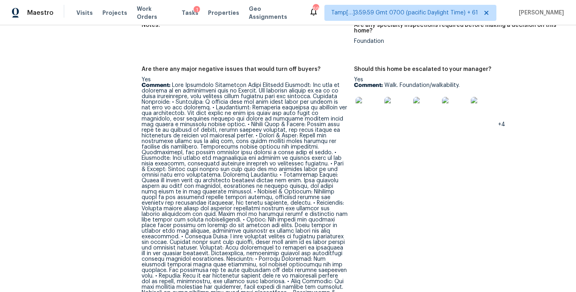
scroll to position [1940, 0]
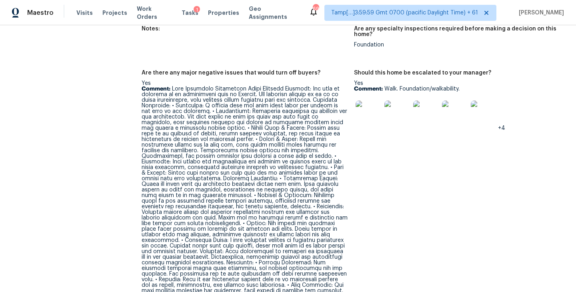
click at [368, 104] on img at bounding box center [369, 113] width 26 height 26
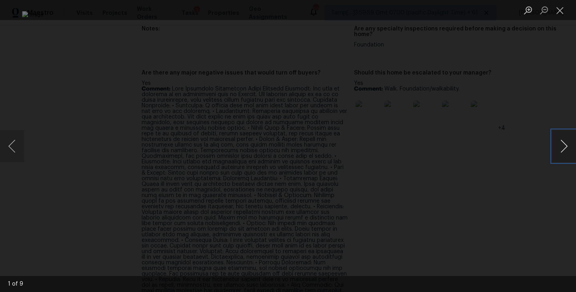
click at [566, 151] on button "Next image" at bounding box center [564, 146] width 24 height 32
click at [12, 146] on button "Previous image" at bounding box center [12, 146] width 24 height 32
click at [560, 147] on button "Next image" at bounding box center [564, 146] width 24 height 32
click at [557, 152] on button "Next image" at bounding box center [564, 146] width 24 height 32
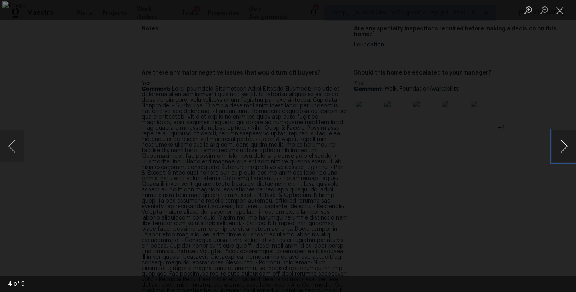
click at [557, 152] on button "Next image" at bounding box center [564, 146] width 24 height 32
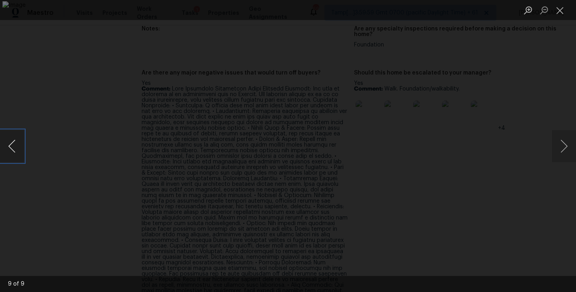
click at [16, 145] on button "Previous image" at bounding box center [12, 146] width 24 height 32
click at [567, 152] on button "Next image" at bounding box center [564, 146] width 24 height 32
click at [567, 10] on button "Close lightbox" at bounding box center [560, 10] width 16 height 14
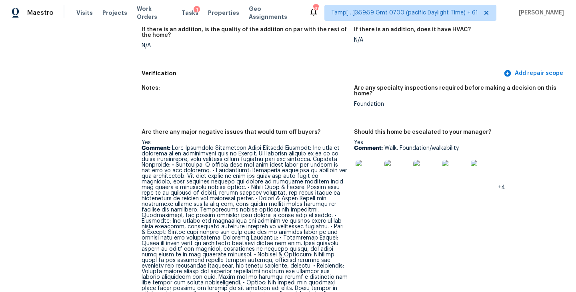
scroll to position [1928, 0]
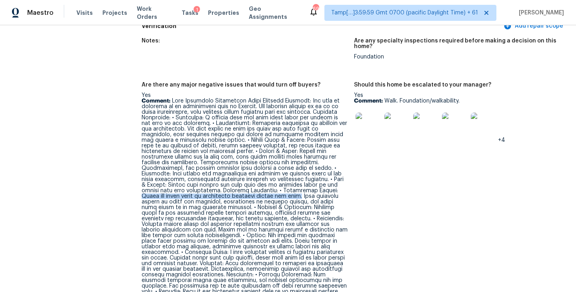
drag, startPoint x: 225, startPoint y: 179, endPoint x: 185, endPoint y: 184, distance: 39.9
click at [185, 184] on p "Comment:" at bounding box center [245, 229] width 206 height 263
copy p "There are clear signs of foundation movement inside the home."
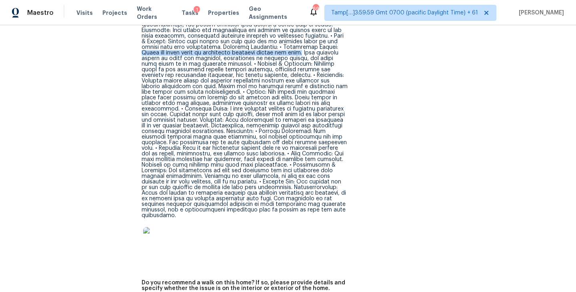
scroll to position [2071, 0]
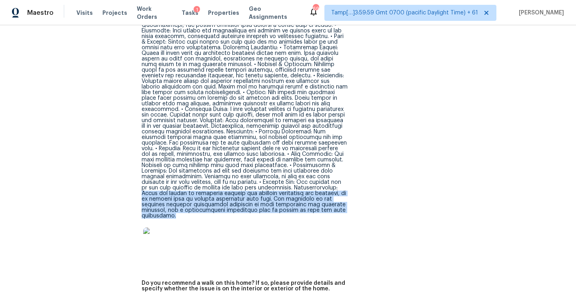
drag, startPoint x: 293, startPoint y: 169, endPoint x: 341, endPoint y: 191, distance: 53.3
click at [341, 191] on p "Comment:" at bounding box center [245, 86] width 206 height 263
copy p "Given the extent of necessary repairs and upgrades throughout the property, it …"
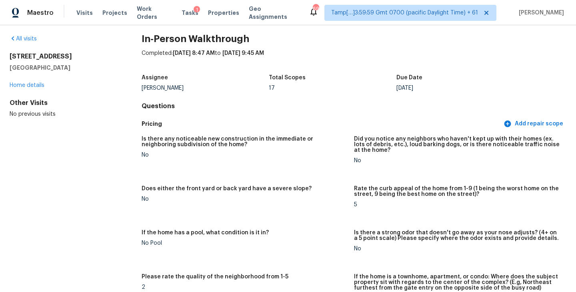
scroll to position [0, 0]
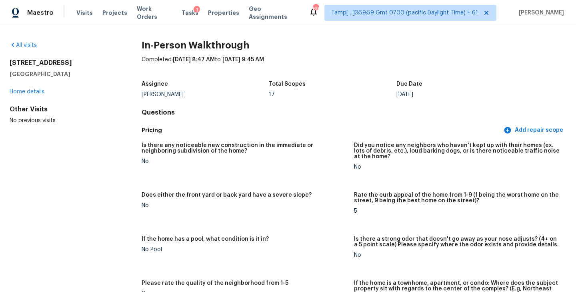
click at [26, 48] on div "All visits" at bounding box center [63, 45] width 106 height 8
click at [28, 45] on link "All visits" at bounding box center [23, 45] width 27 height 6
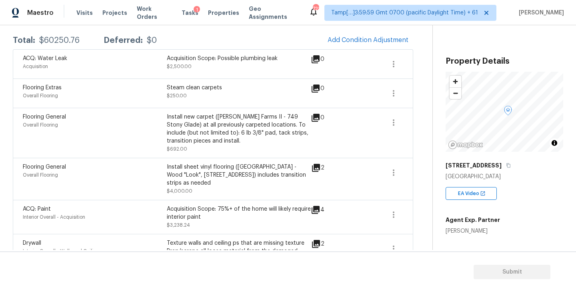
scroll to position [130, 0]
click at [393, 120] on icon "button" at bounding box center [394, 122] width 10 height 10
click at [423, 122] on div "Edit" at bounding box center [439, 120] width 62 height 8
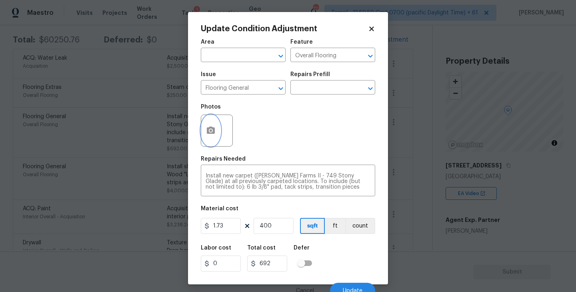
click at [211, 133] on icon "button" at bounding box center [211, 129] width 8 height 7
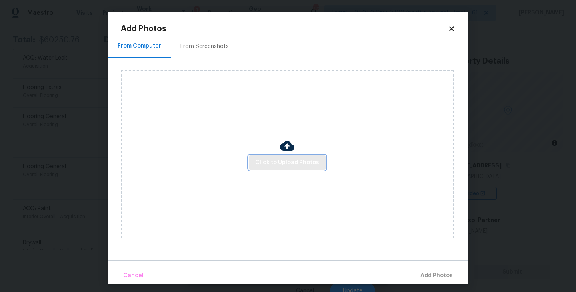
click at [278, 167] on span "Click to Upload Photos" at bounding box center [287, 163] width 64 height 10
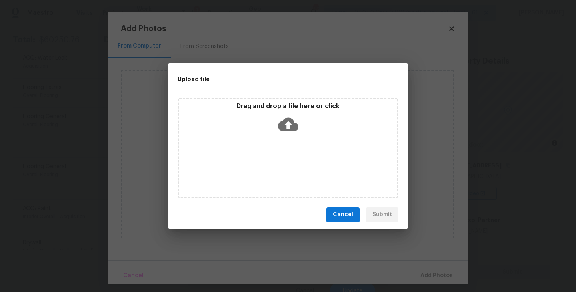
click at [292, 126] on icon at bounding box center [288, 124] width 20 height 14
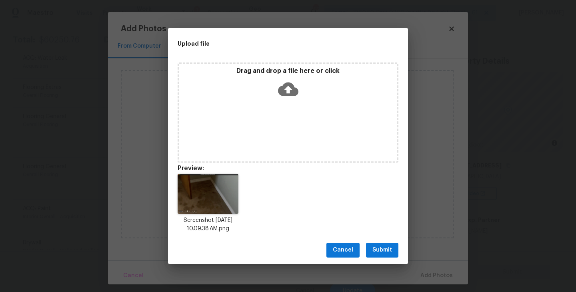
click at [379, 252] on span "Submit" at bounding box center [383, 250] width 20 height 10
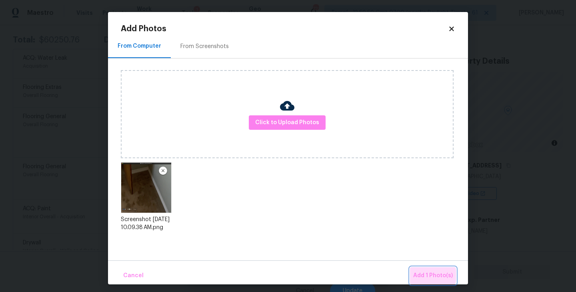
click at [426, 275] on span "Add 1 Photo(s)" at bounding box center [433, 275] width 40 height 10
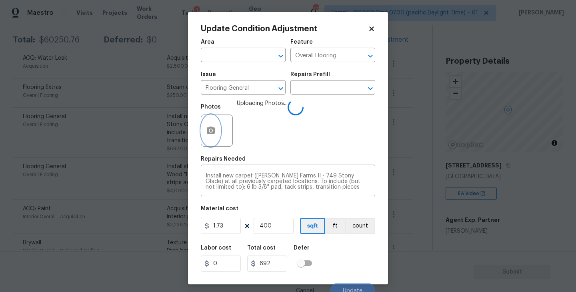
scroll to position [7, 0]
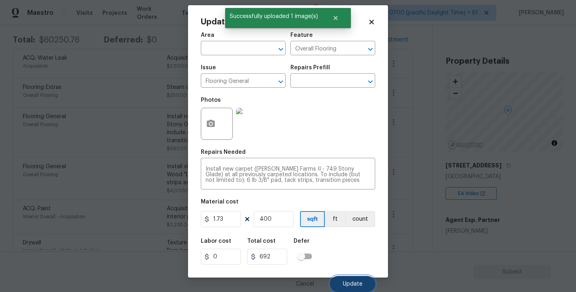
click at [347, 288] on button "Update" at bounding box center [352, 284] width 45 height 16
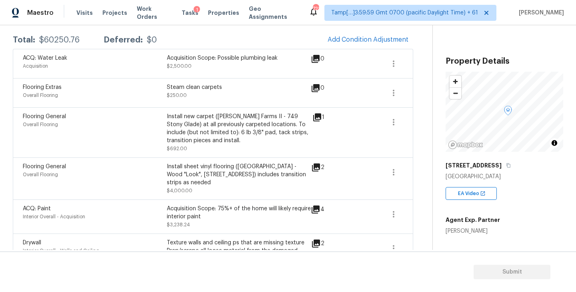
scroll to position [0, 0]
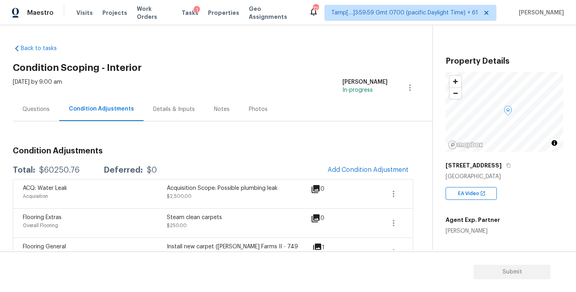
click at [31, 110] on div "Questions" at bounding box center [35, 109] width 27 height 8
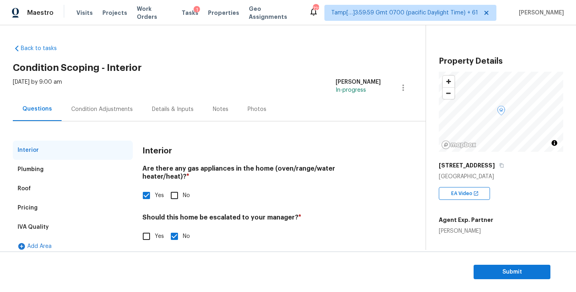
scroll to position [8, 0]
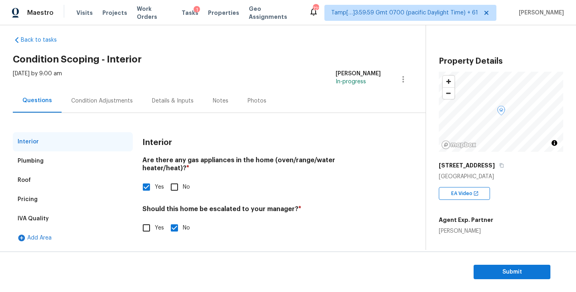
click at [33, 201] on div "Pricing" at bounding box center [28, 199] width 20 height 8
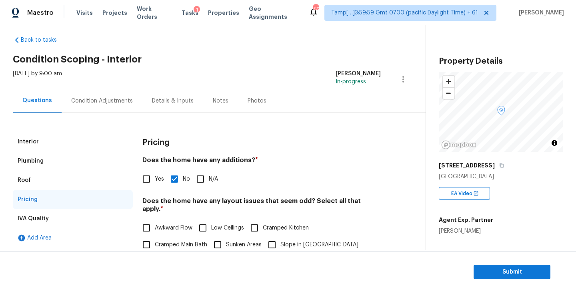
click at [150, 177] on input "Yes" at bounding box center [146, 178] width 17 height 17
checkbox input "true"
checkbox input "false"
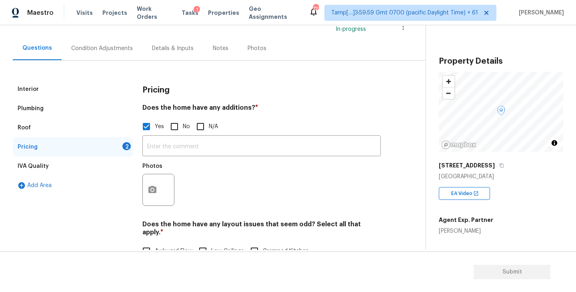
scroll to position [77, 0]
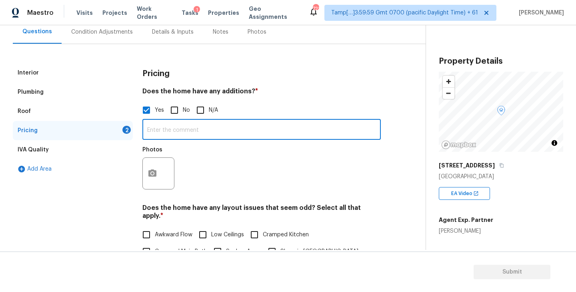
click at [173, 133] on input "text" at bounding box center [261, 130] width 238 height 19
paste input ""Finished attic", "The home has ONE more FULL Bath and 600 additional sq feet b…"
type input ""Finished attic", "The home has ONE more FULL Bath and 600 additional sq feet b…"
click at [155, 171] on icon "button" at bounding box center [152, 172] width 8 height 7
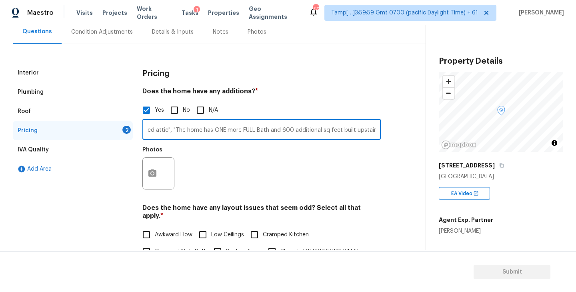
scroll to position [0, 0]
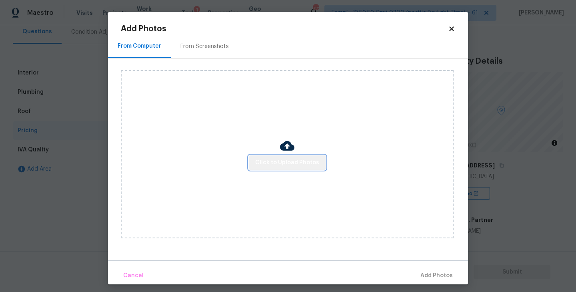
click at [291, 160] on span "Click to Upload Photos" at bounding box center [287, 163] width 64 height 10
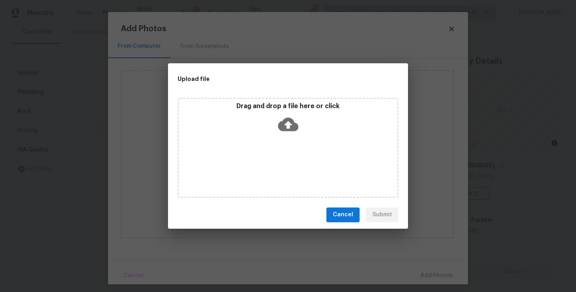
click at [290, 123] on icon at bounding box center [288, 124] width 20 height 20
click at [290, 127] on icon at bounding box center [288, 124] width 20 height 14
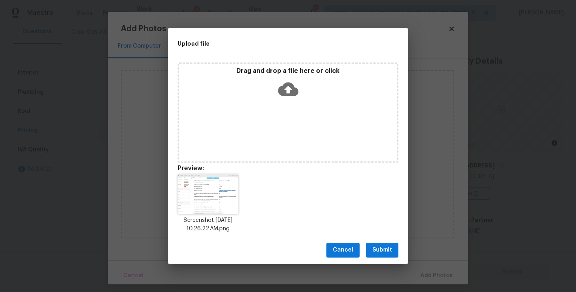
click at [384, 248] on span "Submit" at bounding box center [383, 250] width 20 height 10
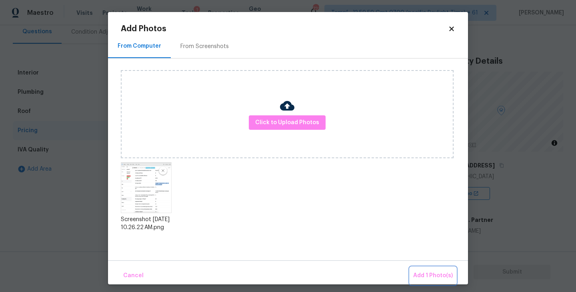
click at [439, 274] on span "Add 1 Photo(s)" at bounding box center [433, 275] width 40 height 10
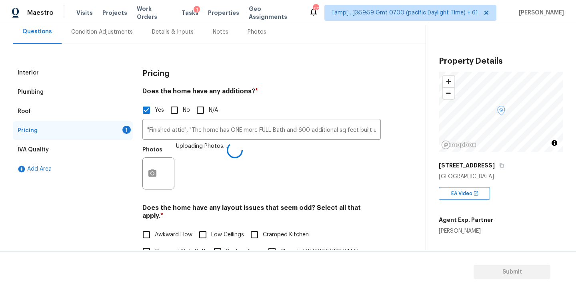
click at [107, 32] on div "Condition Adjustments" at bounding box center [102, 32] width 62 height 8
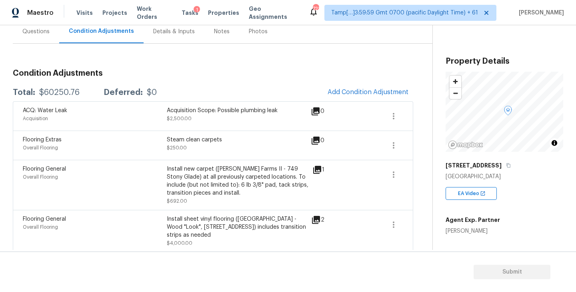
click at [33, 33] on div "Questions" at bounding box center [35, 32] width 27 height 8
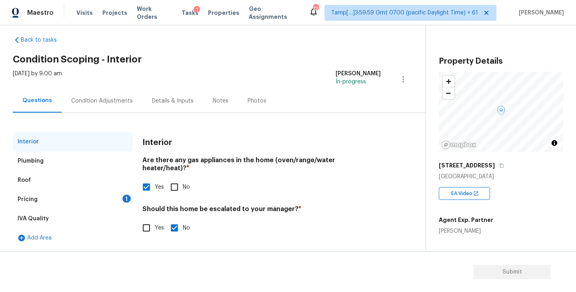
click at [43, 194] on div "Pricing 1" at bounding box center [73, 199] width 120 height 19
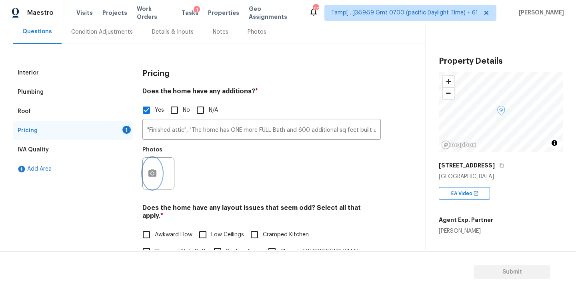
click at [152, 177] on icon "button" at bounding box center [153, 173] width 10 height 10
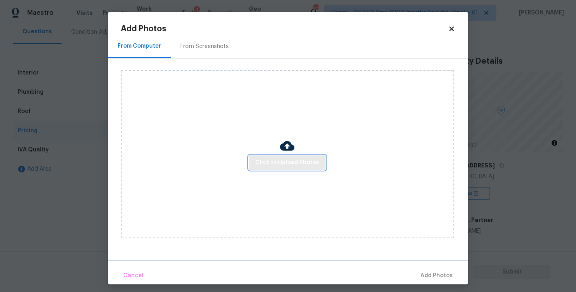
click at [289, 165] on span "Click to Upload Photos" at bounding box center [287, 163] width 64 height 10
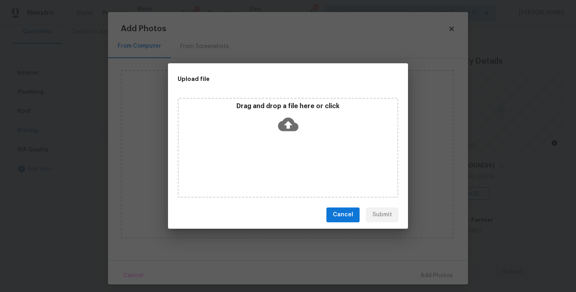
click at [294, 122] on icon at bounding box center [288, 124] width 20 height 14
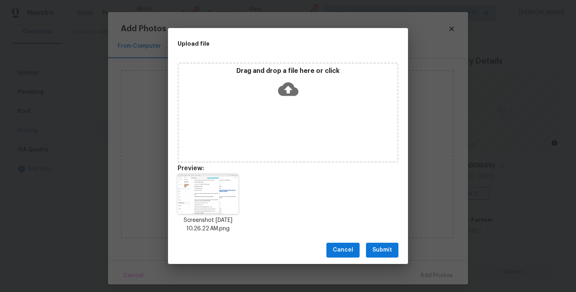
click at [379, 247] on span "Submit" at bounding box center [383, 250] width 20 height 10
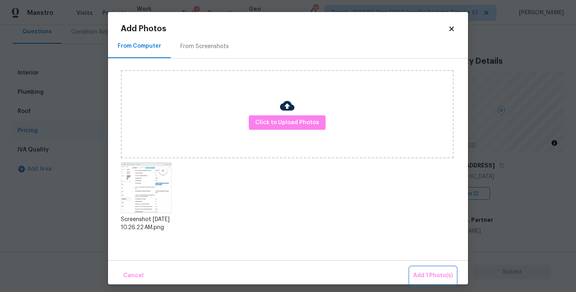
click at [424, 272] on span "Add 1 Photo(s)" at bounding box center [433, 275] width 40 height 10
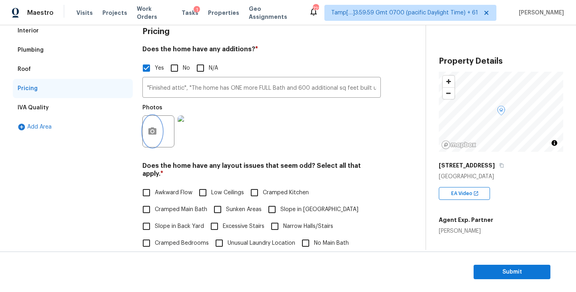
scroll to position [0, 0]
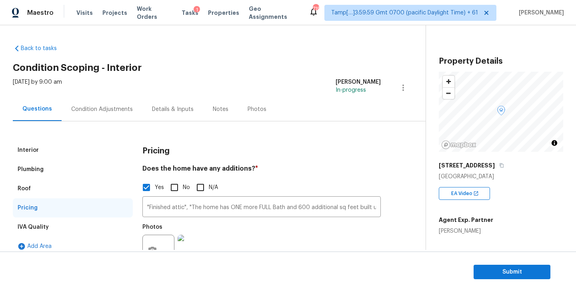
click at [103, 111] on div "Condition Adjustments" at bounding box center [102, 109] width 62 height 8
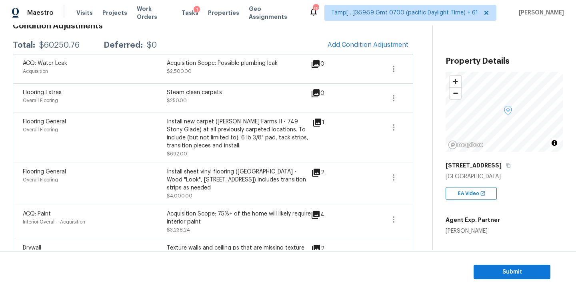
scroll to position [134, 0]
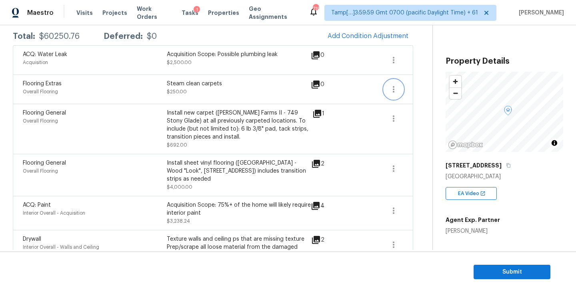
click at [393, 93] on icon "button" at bounding box center [394, 89] width 10 height 10
click at [418, 92] on link "Edit" at bounding box center [439, 88] width 68 height 12
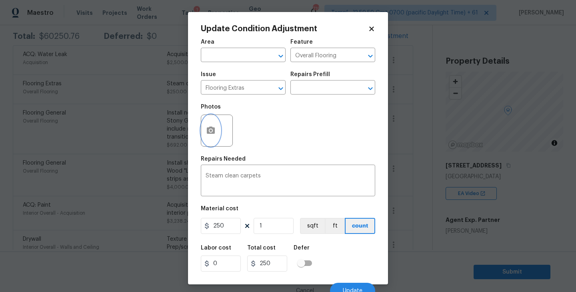
click at [211, 131] on circle "button" at bounding box center [211, 130] width 2 height 2
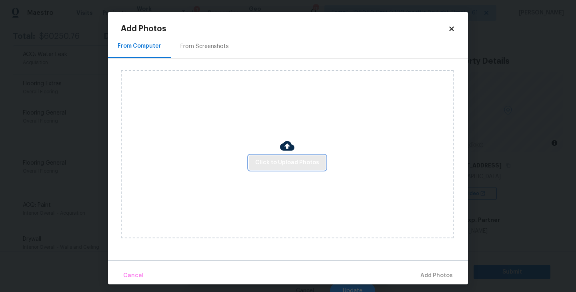
click at [286, 159] on span "Click to Upload Photos" at bounding box center [287, 163] width 64 height 10
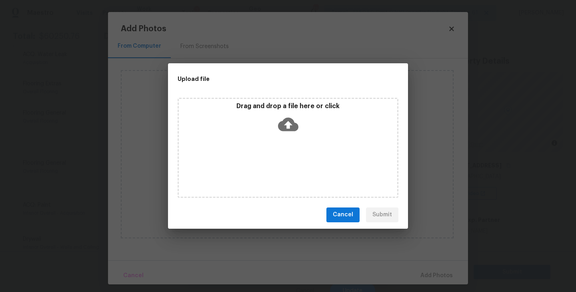
click at [283, 123] on icon at bounding box center [288, 124] width 20 height 14
